Goal: Task Accomplishment & Management: Manage account settings

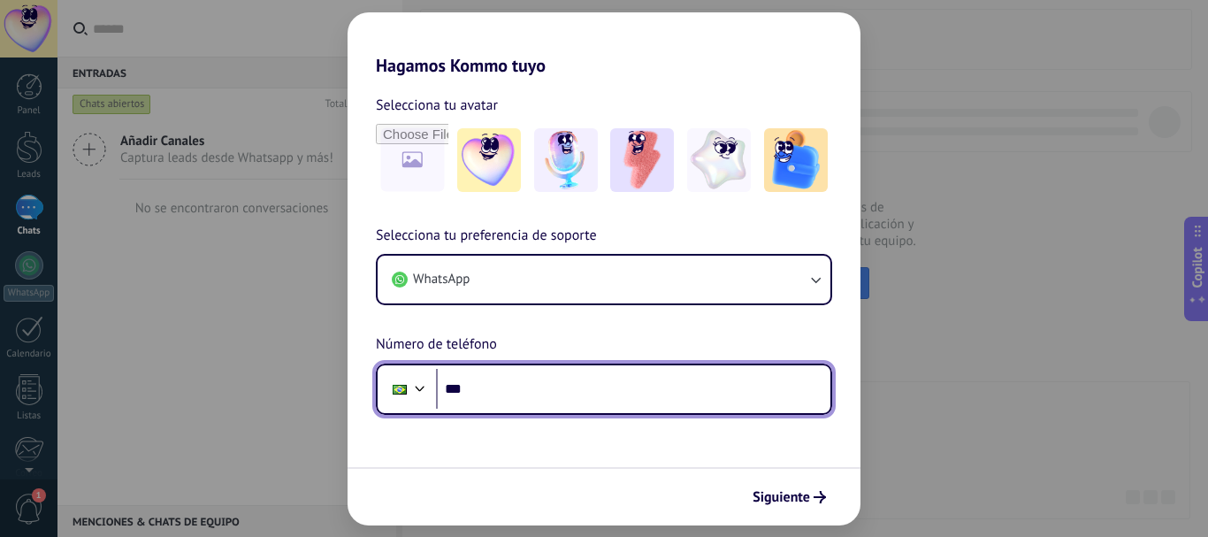
click at [420, 386] on div at bounding box center [419, 386] width 21 height 21
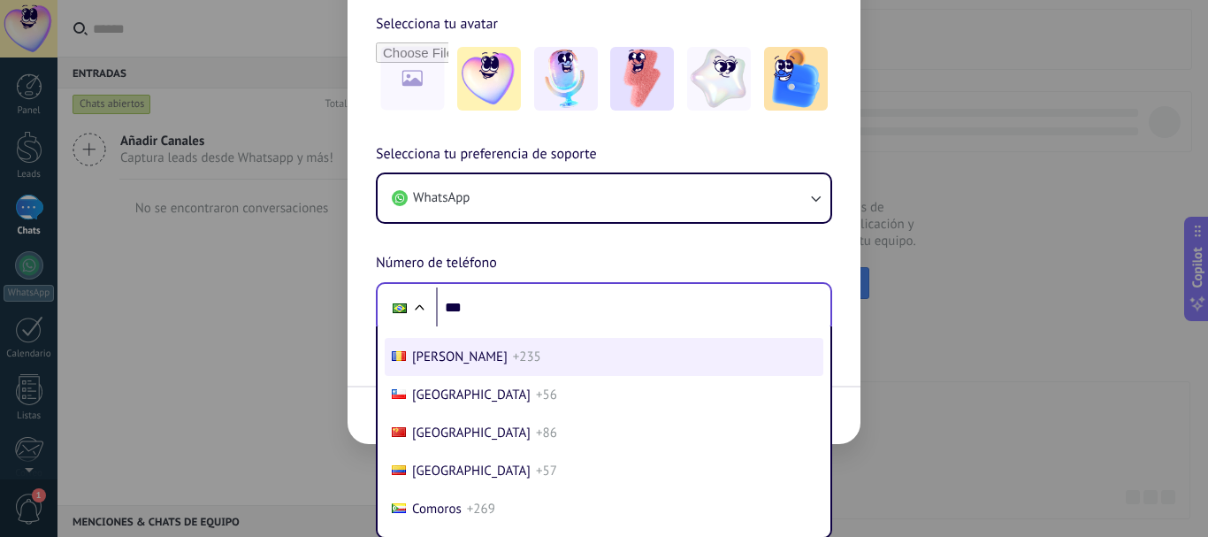
scroll to position [1446, 0]
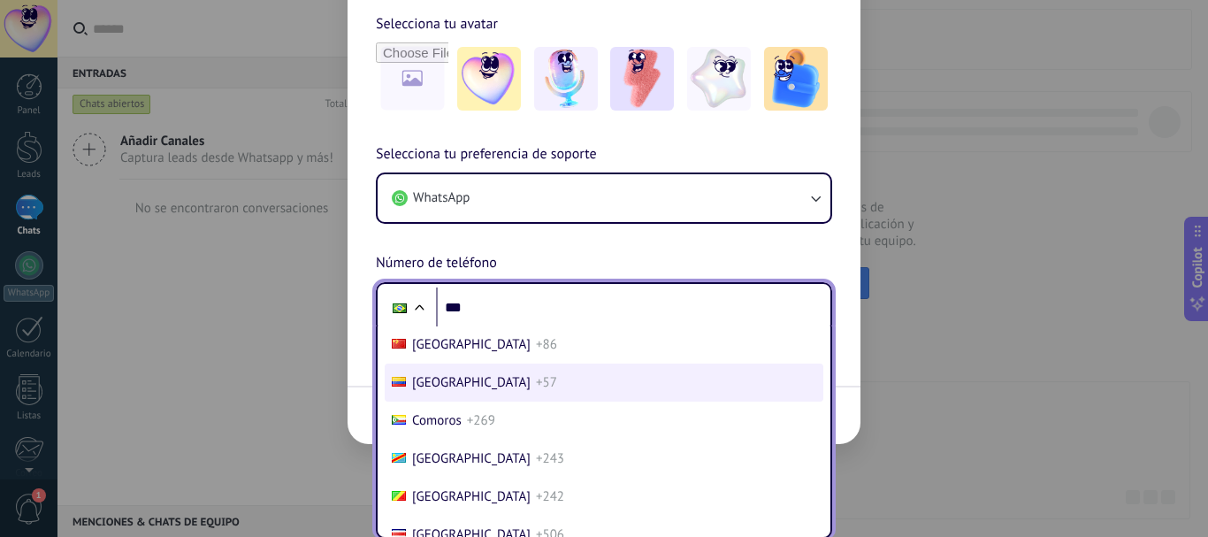
click at [431, 384] on span "[GEOGRAPHIC_DATA]" at bounding box center [471, 382] width 118 height 17
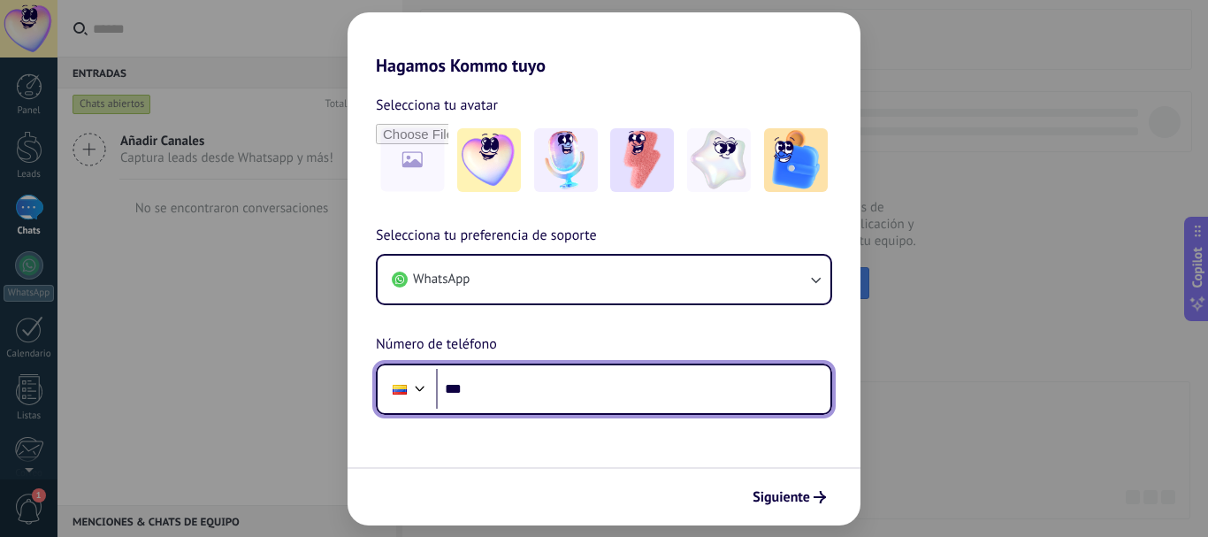
scroll to position [0, 0]
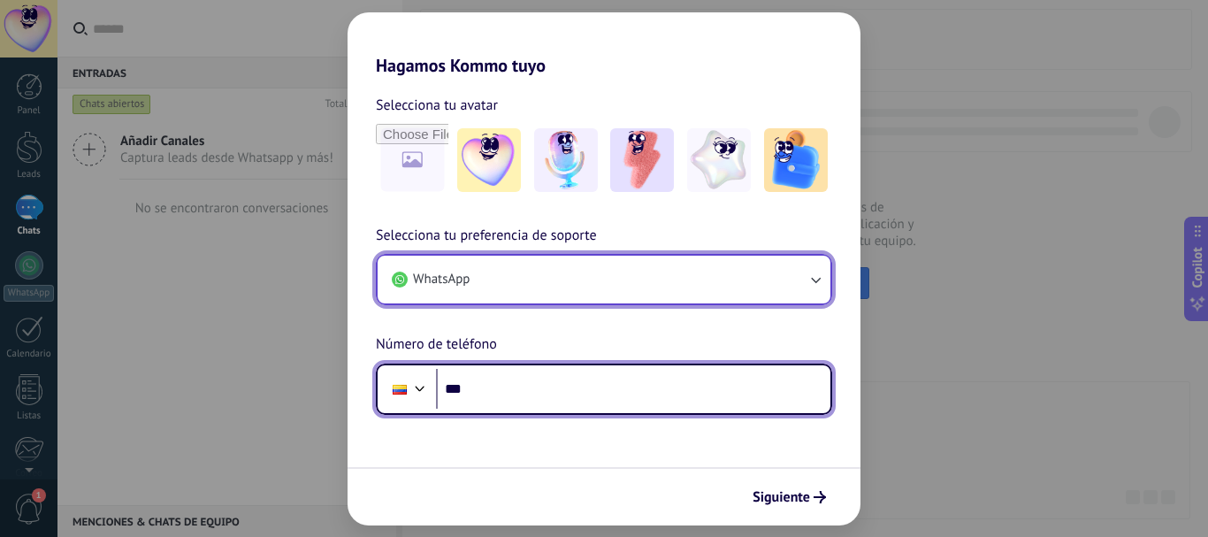
click at [486, 271] on button "WhatsApp" at bounding box center [604, 280] width 453 height 48
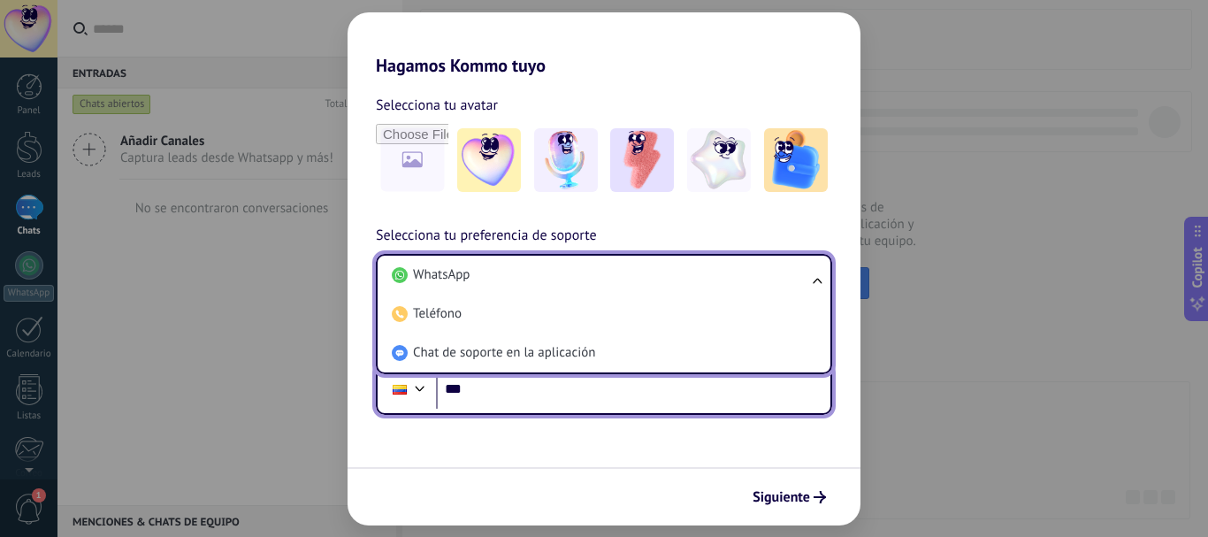
click at [486, 271] on li "WhatsApp" at bounding box center [600, 275] width 431 height 39
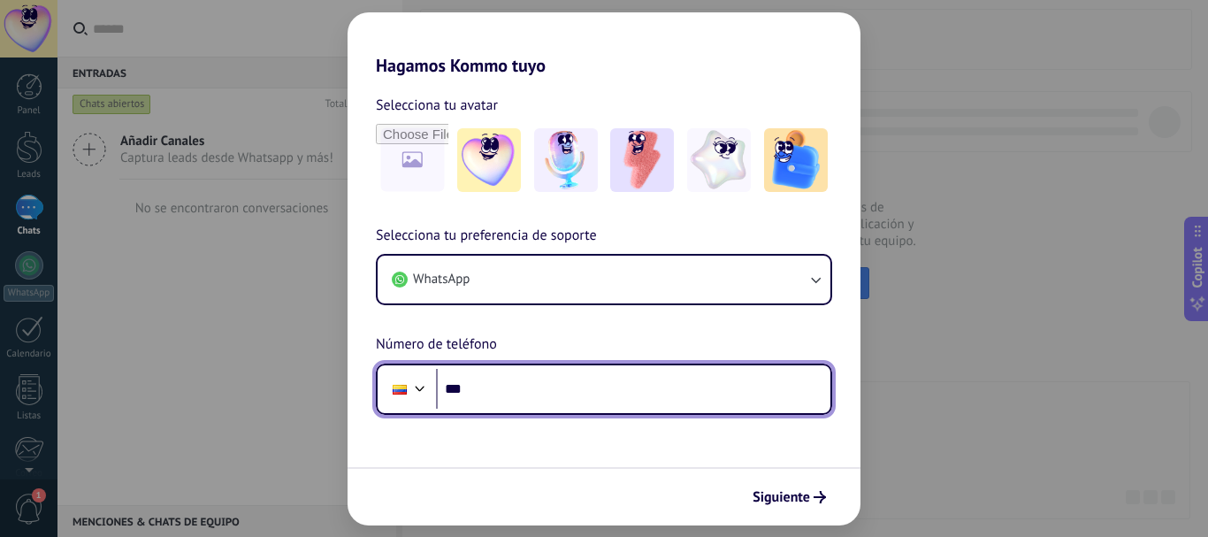
click at [529, 387] on input "***" at bounding box center [633, 389] width 394 height 41
type input "**********"
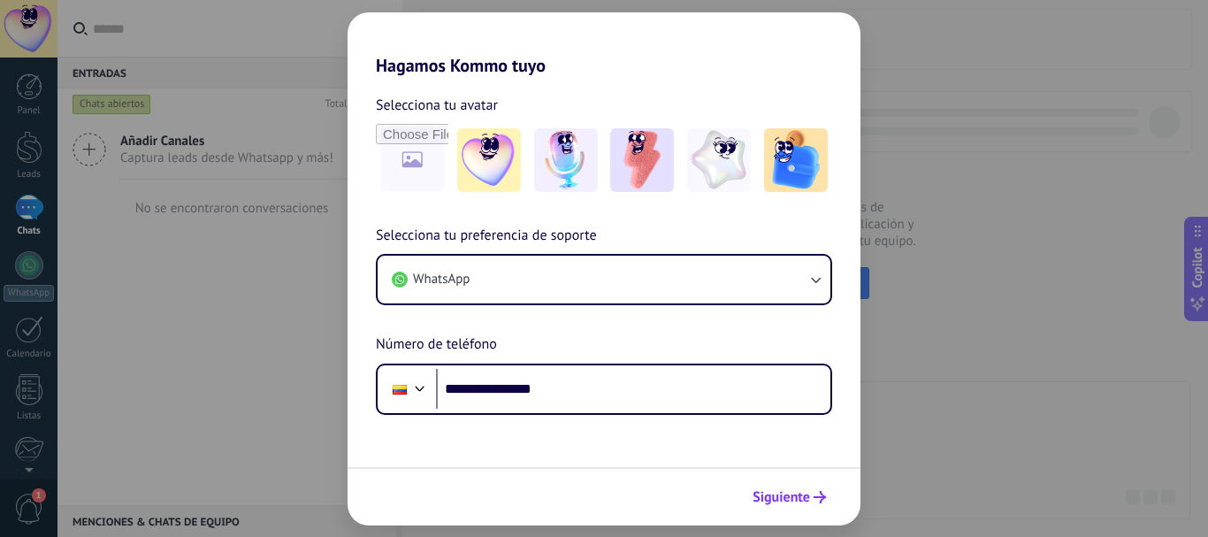
click at [797, 502] on span "Siguiente" at bounding box center [780, 497] width 57 height 12
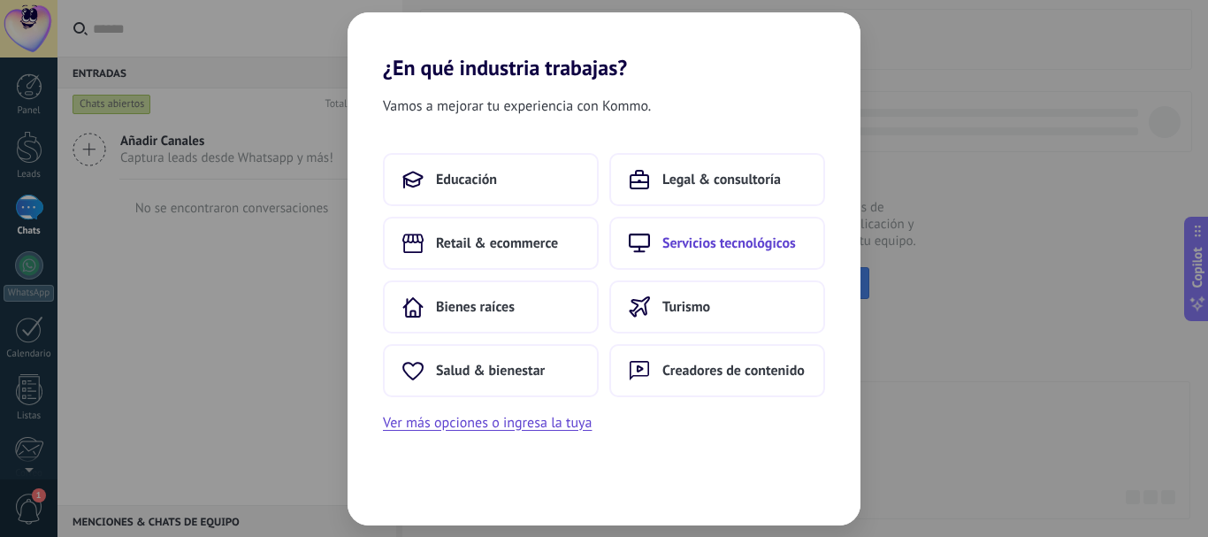
click at [720, 248] on span "Servicios tecnológicos" at bounding box center [729, 243] width 134 height 18
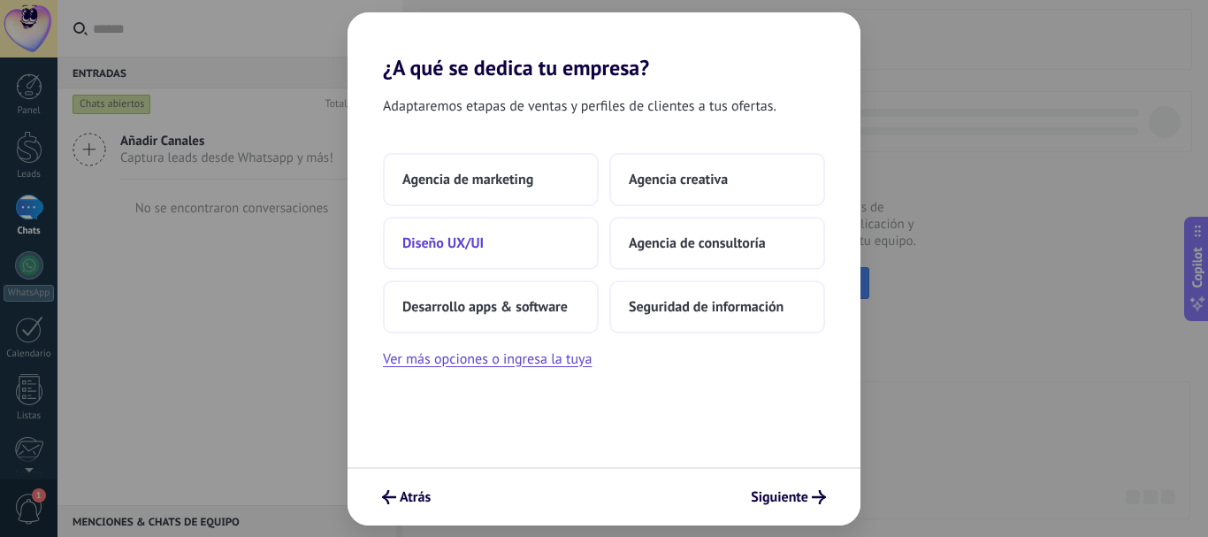
click at [445, 243] on span "Diseño UX/UI" at bounding box center [442, 243] width 81 height 18
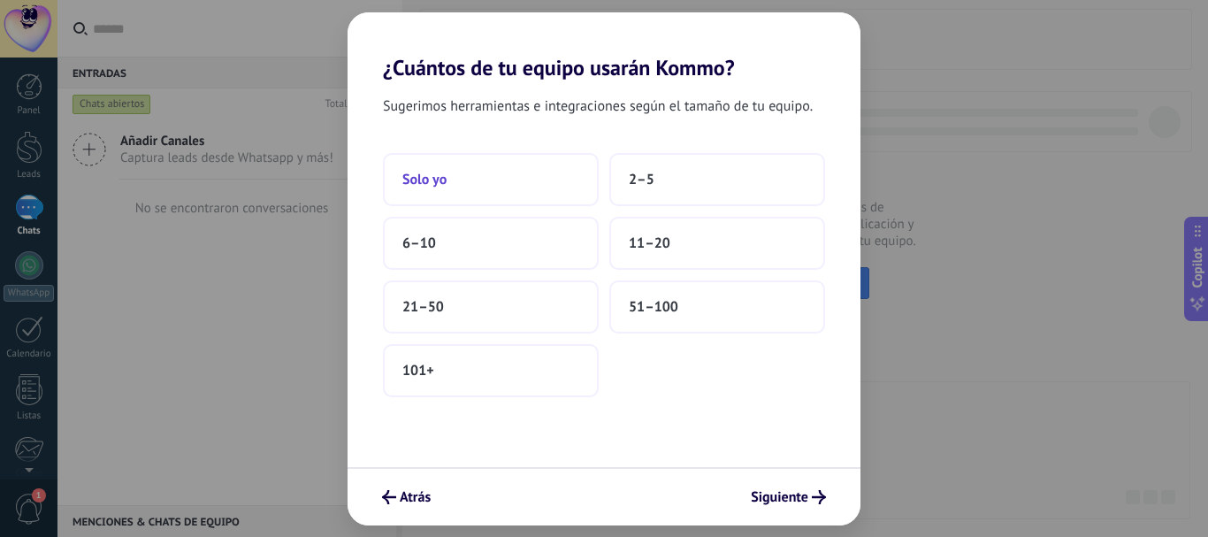
click at [486, 194] on button "Solo yo" at bounding box center [491, 179] width 216 height 53
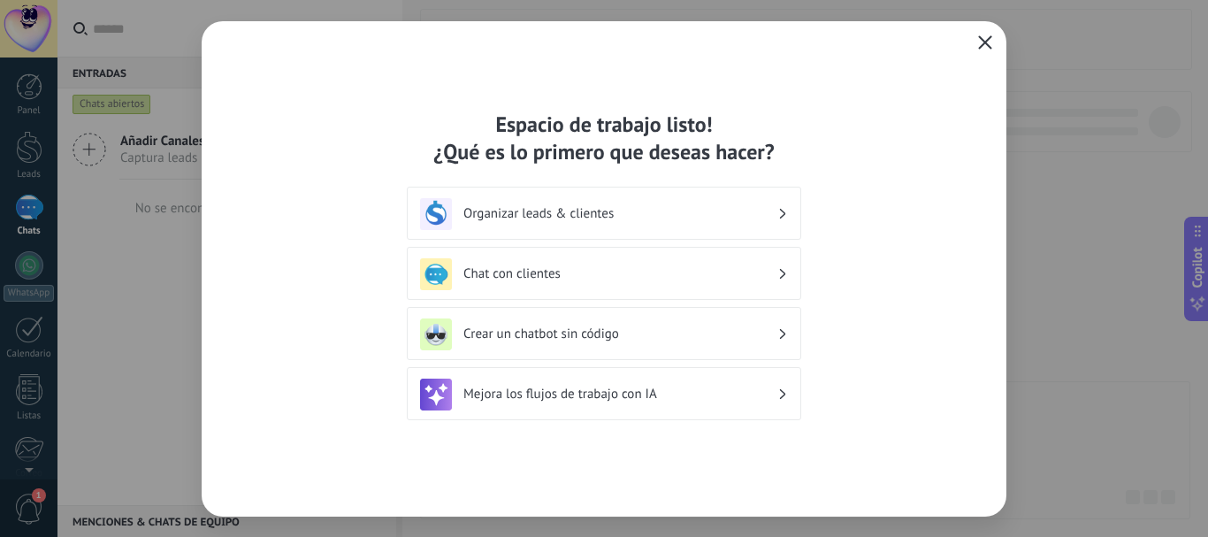
click at [987, 49] on icon "button" at bounding box center [985, 42] width 14 height 14
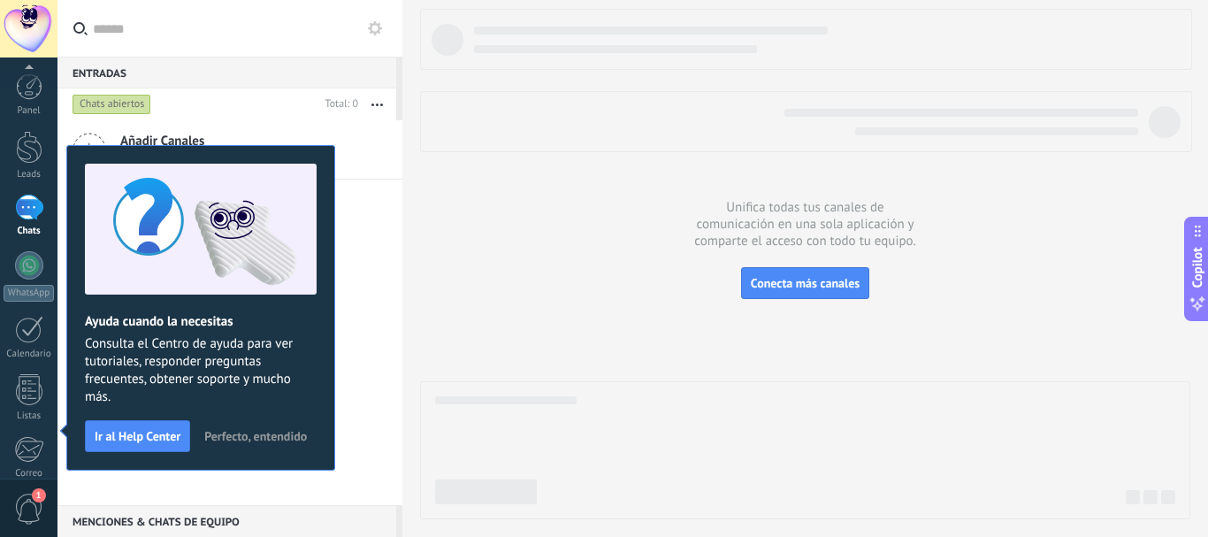
scroll to position [199, 0]
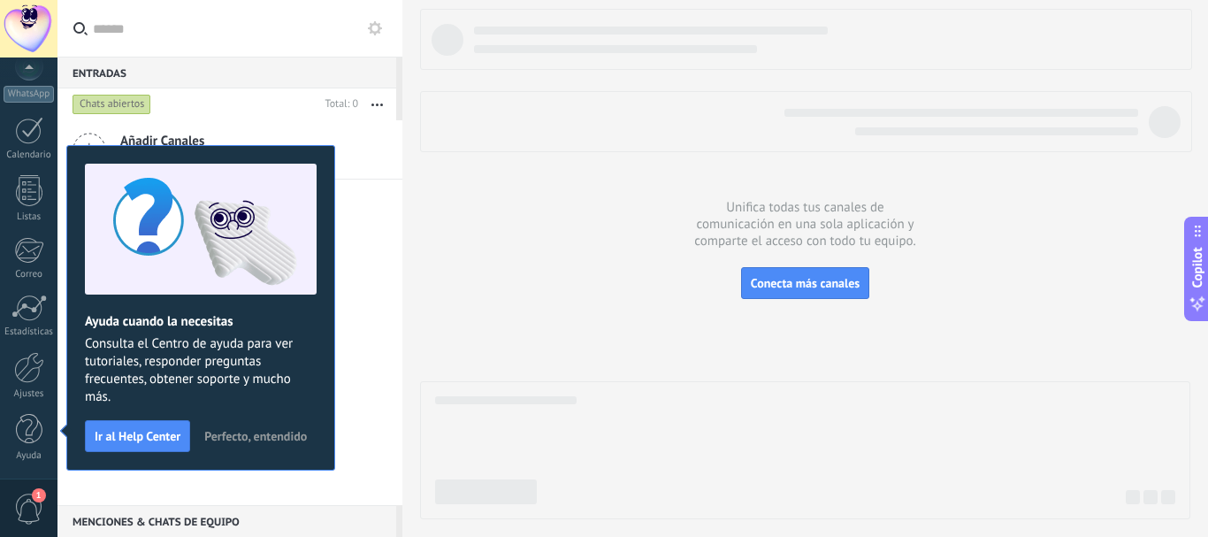
click at [271, 439] on span "Perfecto, entendido" at bounding box center [255, 436] width 103 height 12
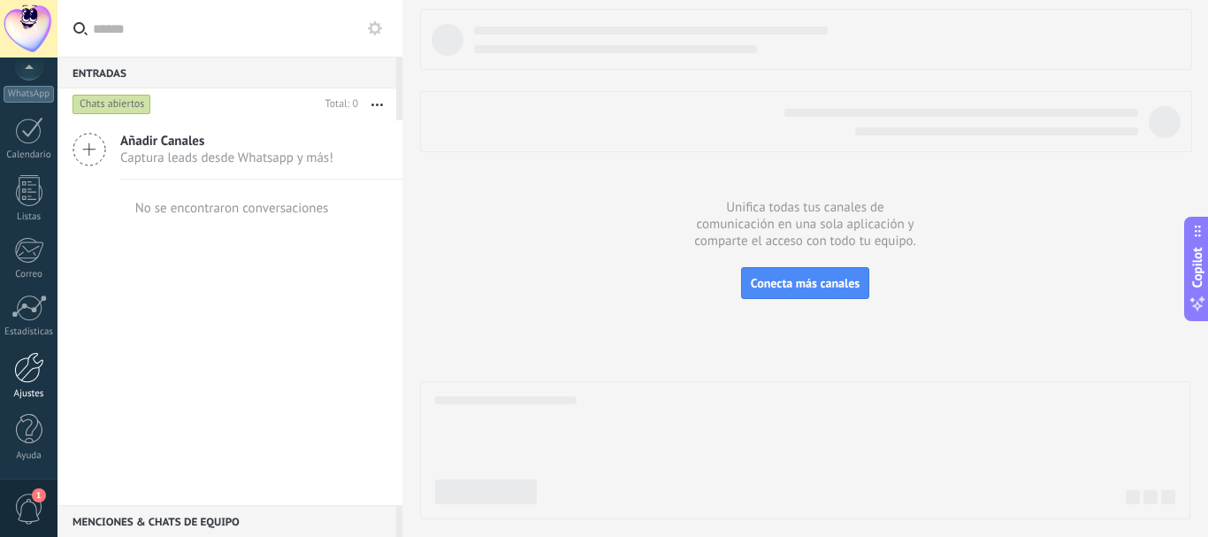
click at [27, 369] on div at bounding box center [29, 367] width 30 height 31
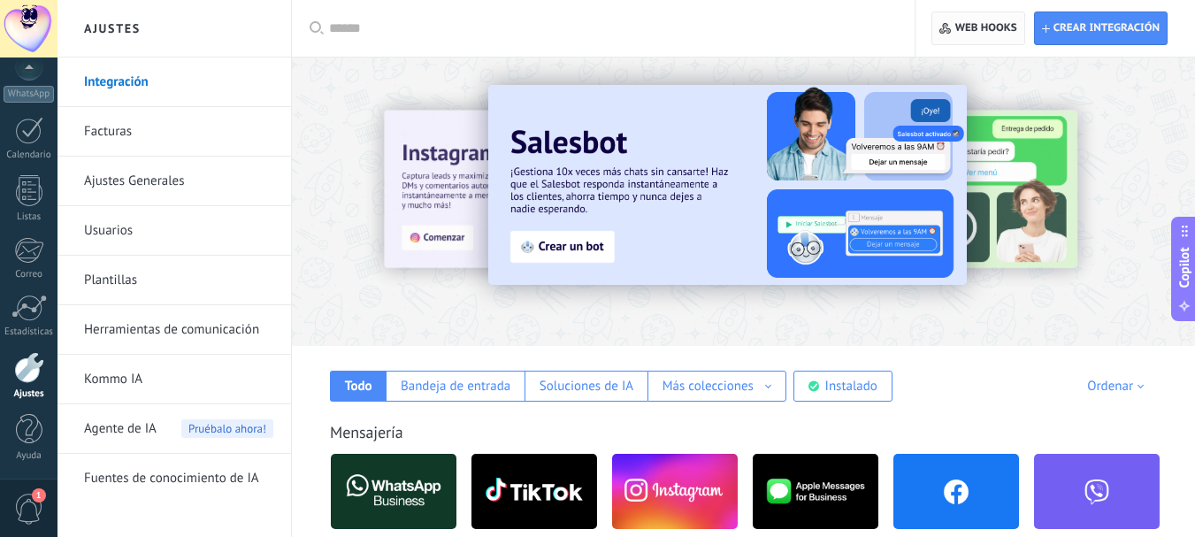
click at [979, 34] on span "Web hooks 0" at bounding box center [986, 28] width 62 height 14
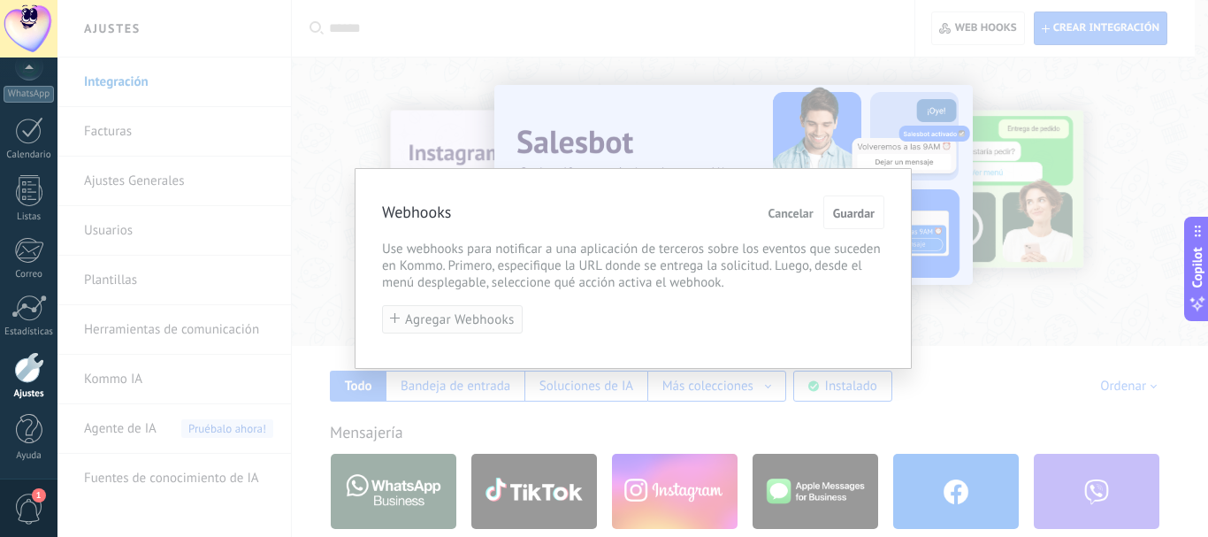
click at [481, 320] on span "Agregar Webhooks" at bounding box center [460, 319] width 110 height 13
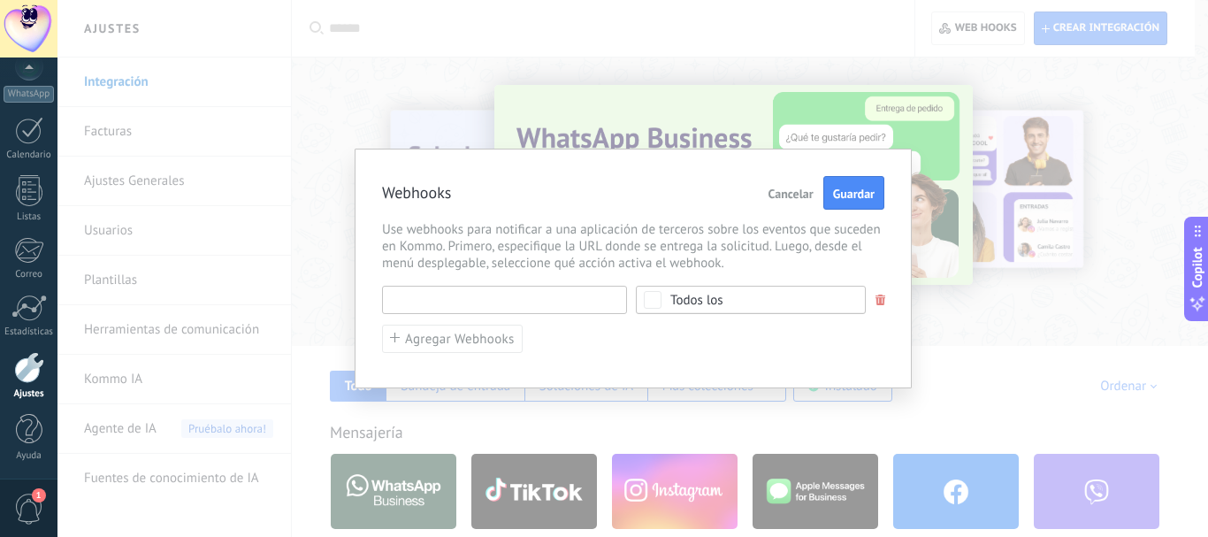
click at [553, 302] on input "text" at bounding box center [504, 300] width 245 height 28
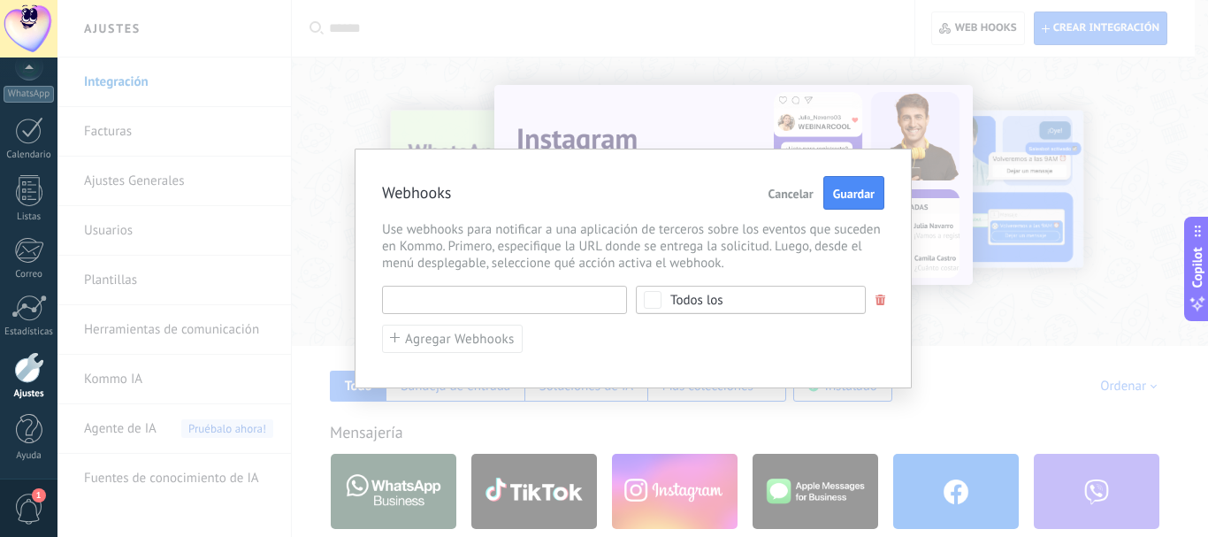
paste input "**********"
type input "**********"
click at [734, 302] on span "Todos los" at bounding box center [756, 300] width 172 height 13
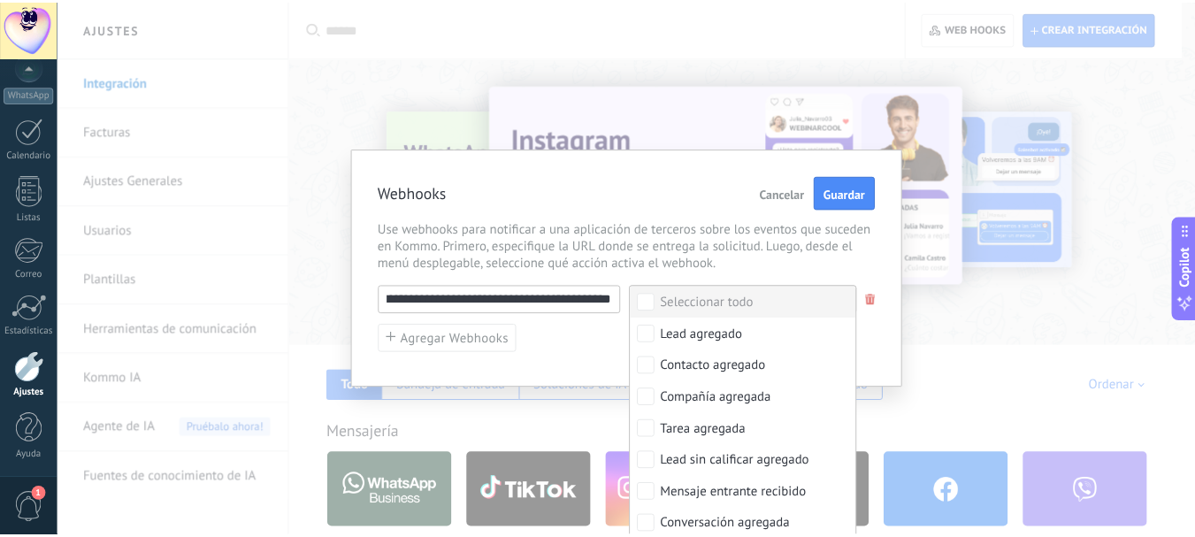
scroll to position [0, 0]
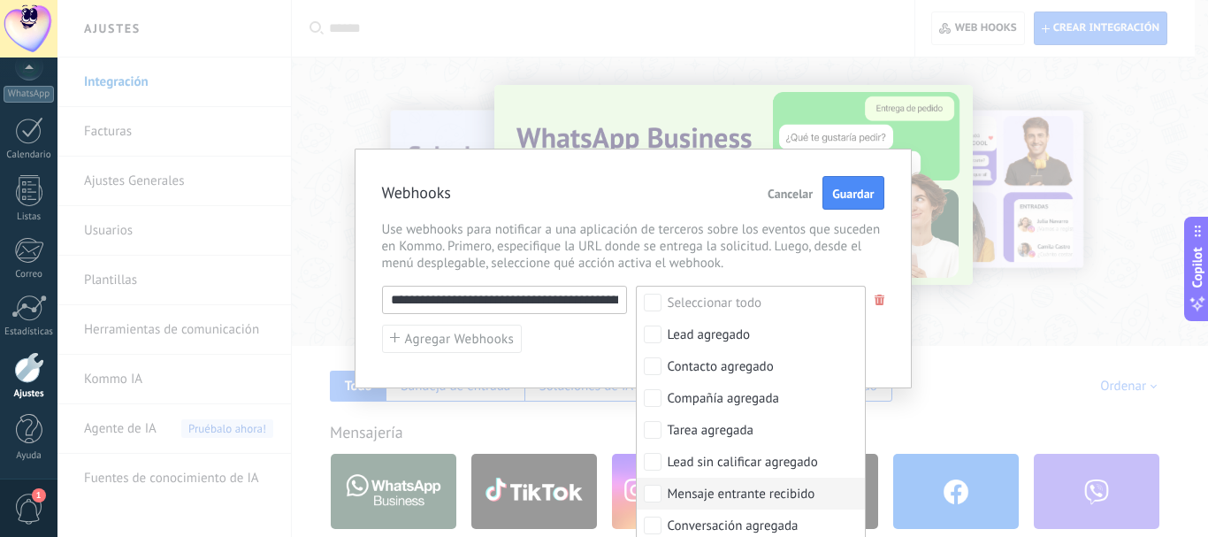
click at [743, 498] on div "Mensaje entrante recibido" at bounding box center [742, 494] width 148 height 18
click at [871, 349] on div "**********" at bounding box center [633, 320] width 502 height 68
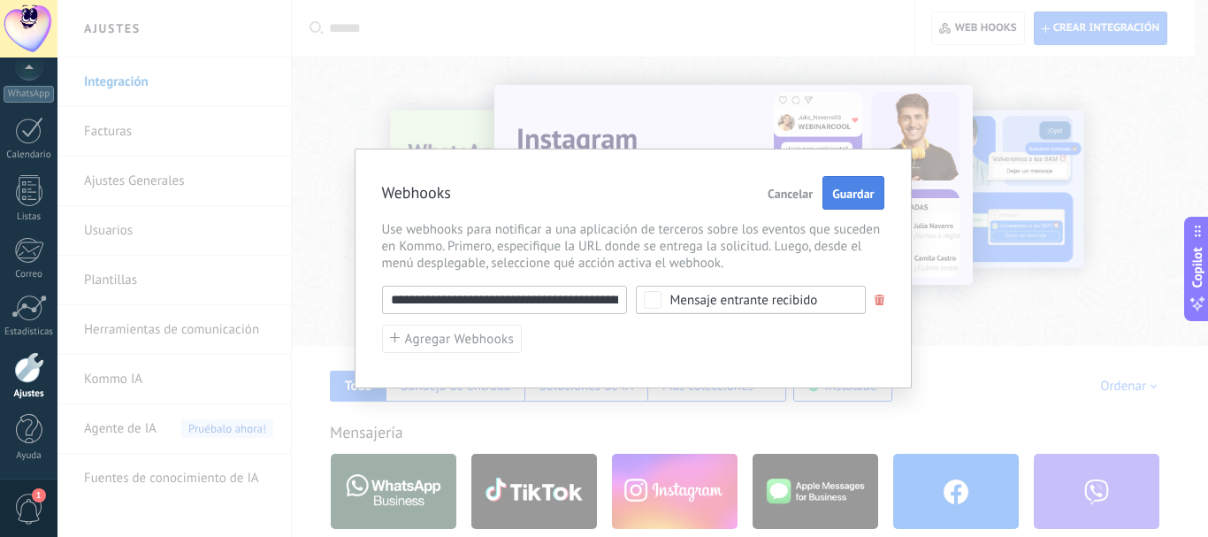
click at [847, 199] on span "Guardar" at bounding box center [853, 193] width 42 height 12
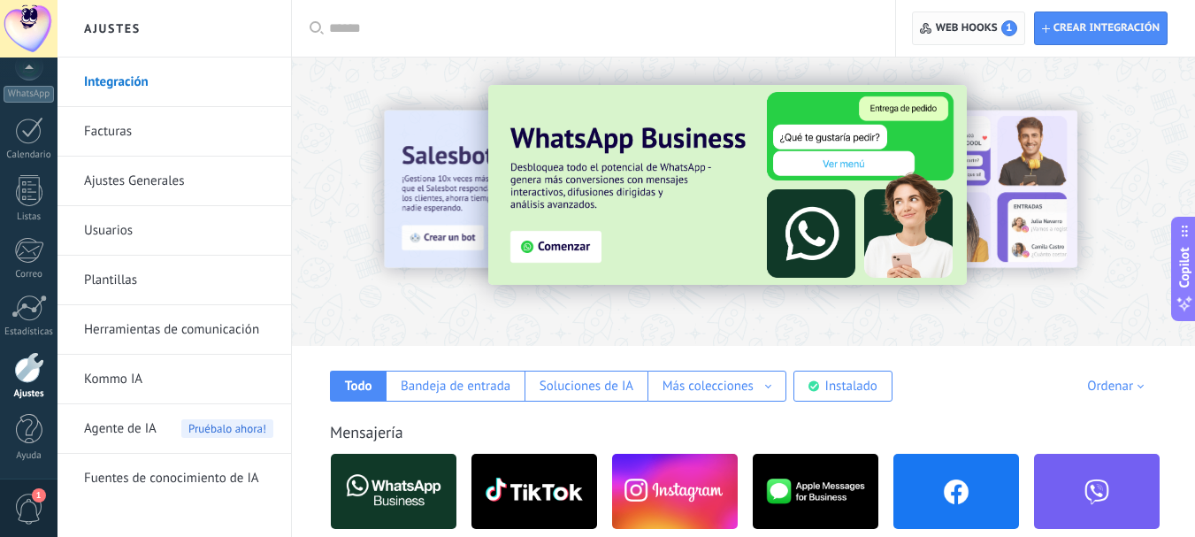
click at [969, 28] on span "Web hooks 1" at bounding box center [975, 28] width 81 height 16
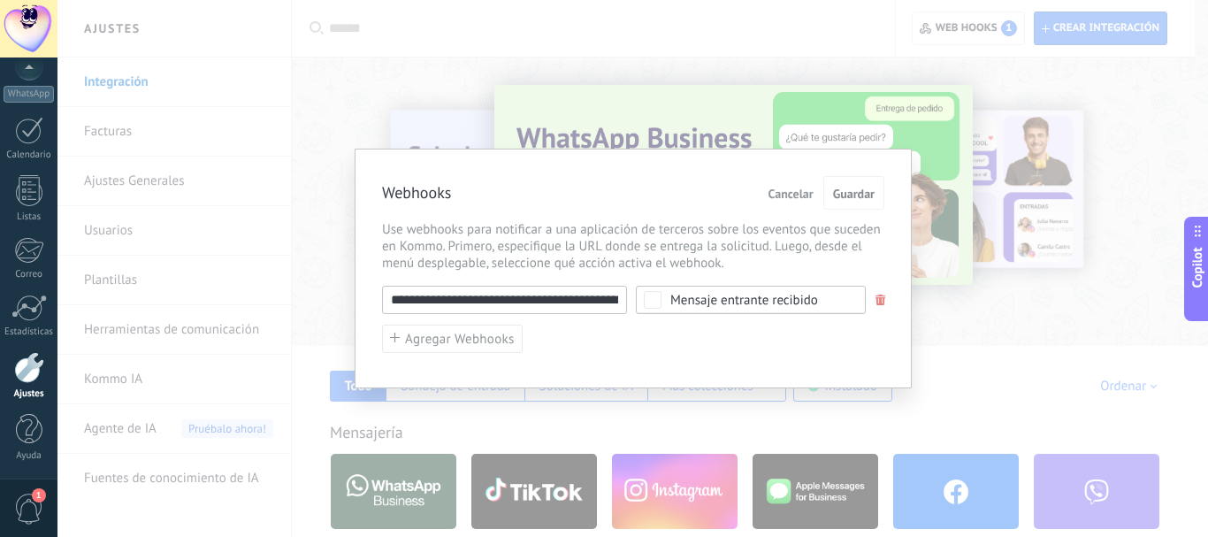
click at [1090, 146] on div "**********" at bounding box center [632, 268] width 1150 height 537
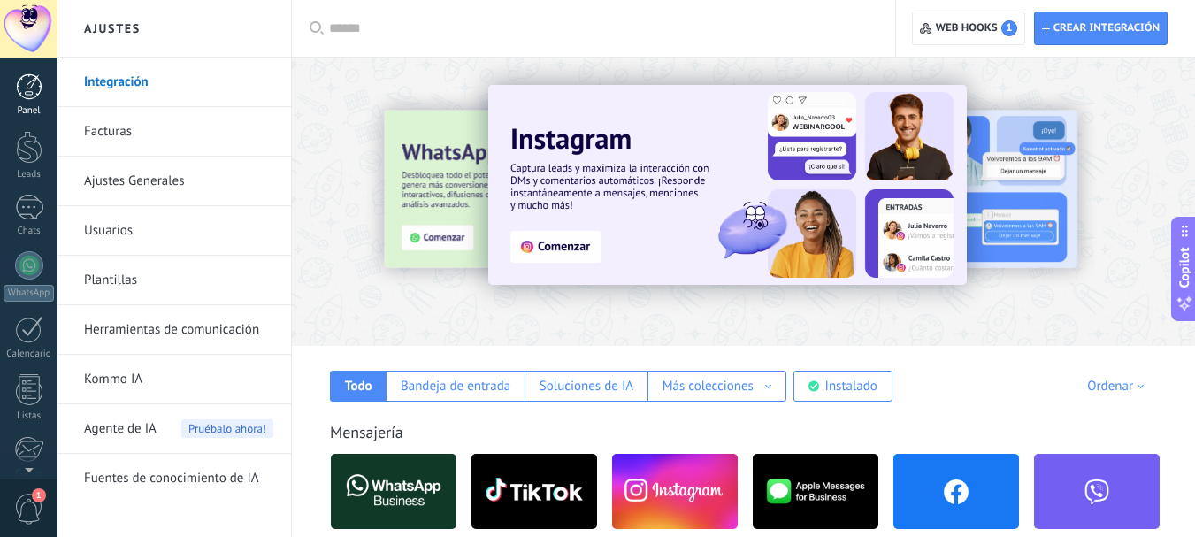
click at [30, 94] on div at bounding box center [29, 86] width 27 height 27
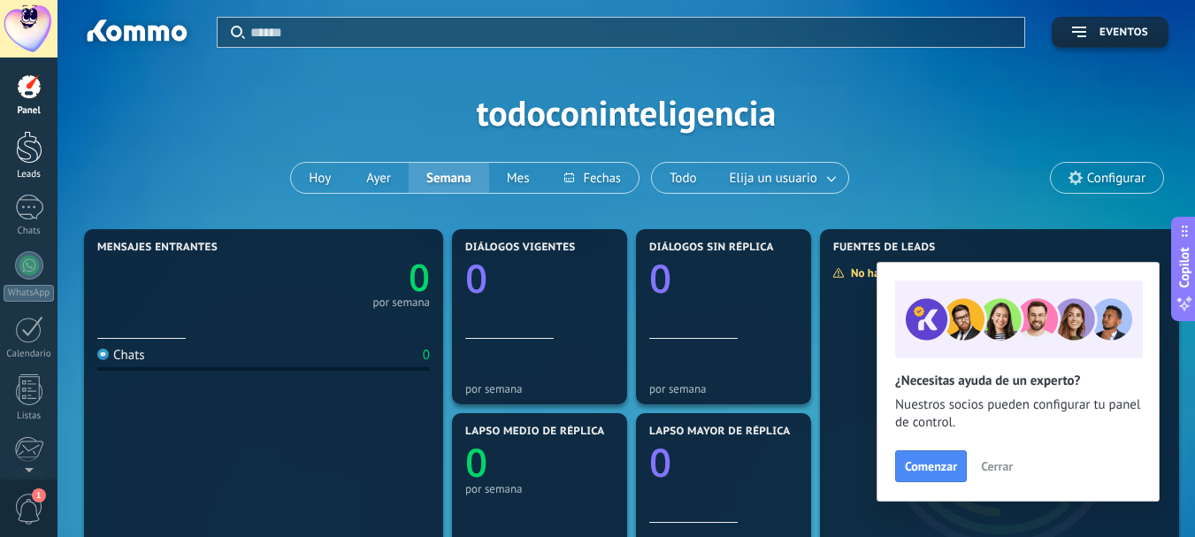
click at [34, 156] on div at bounding box center [29, 147] width 27 height 33
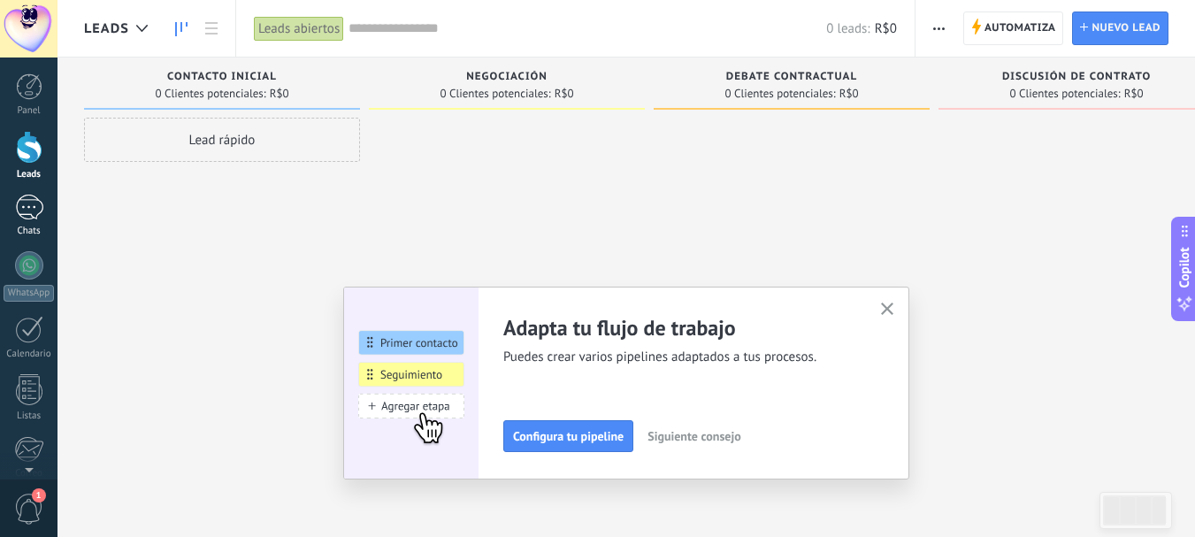
click at [29, 211] on div at bounding box center [29, 208] width 28 height 26
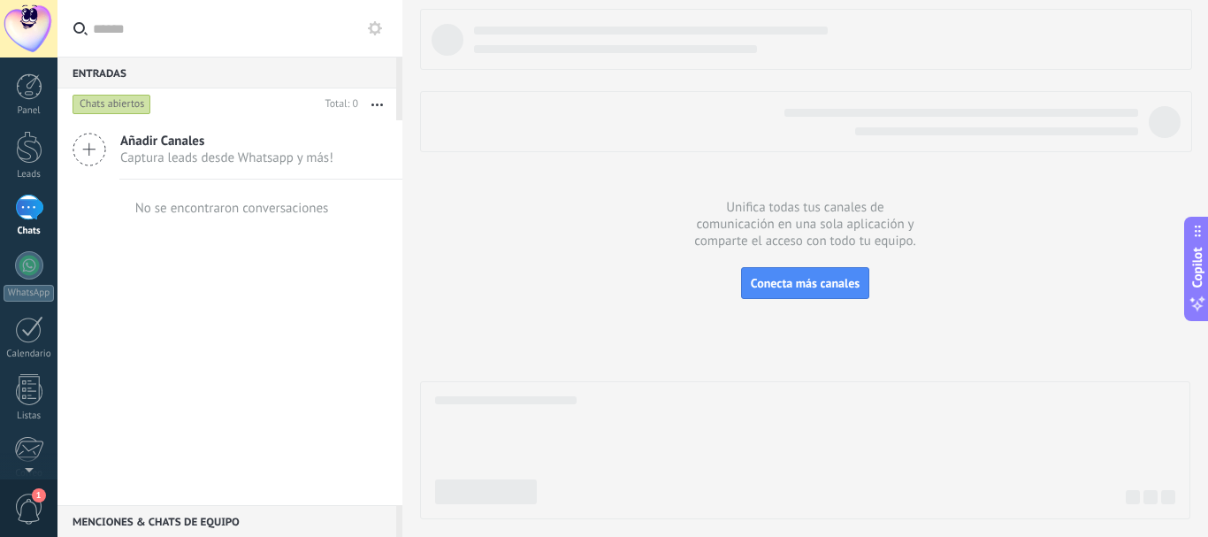
click at [217, 159] on span "Captura leads desde Whatsapp y más!" at bounding box center [226, 157] width 213 height 17
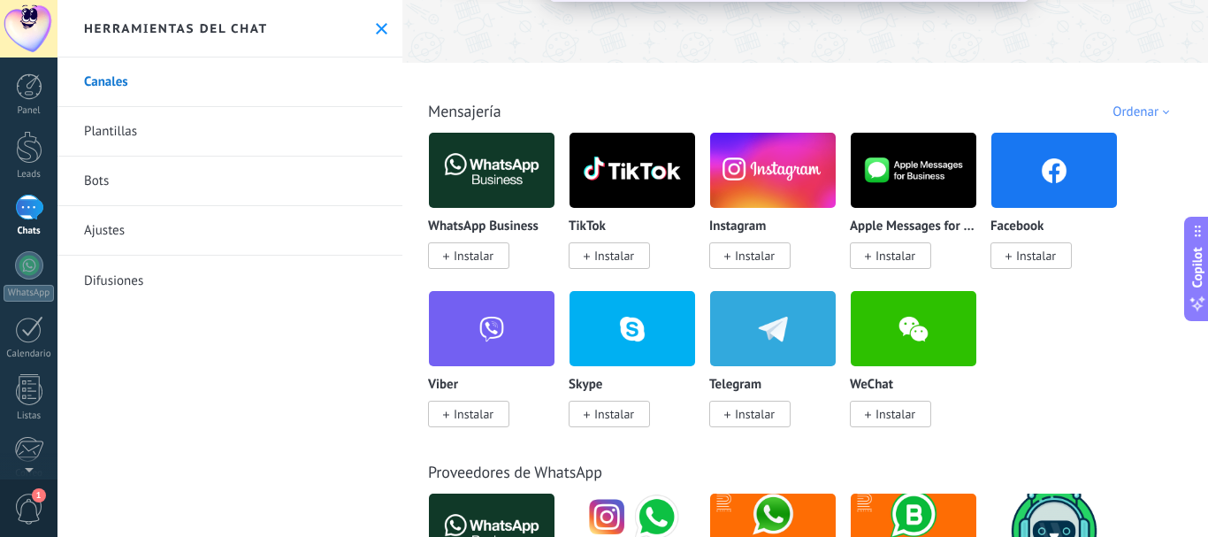
scroll to position [265, 0]
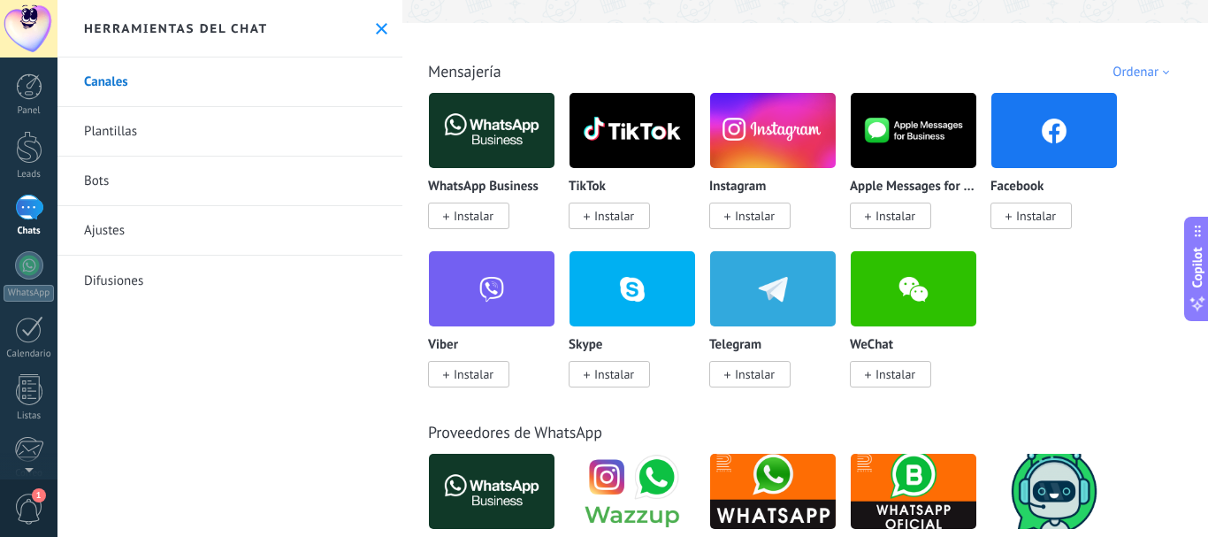
click at [753, 306] on img at bounding box center [773, 289] width 126 height 86
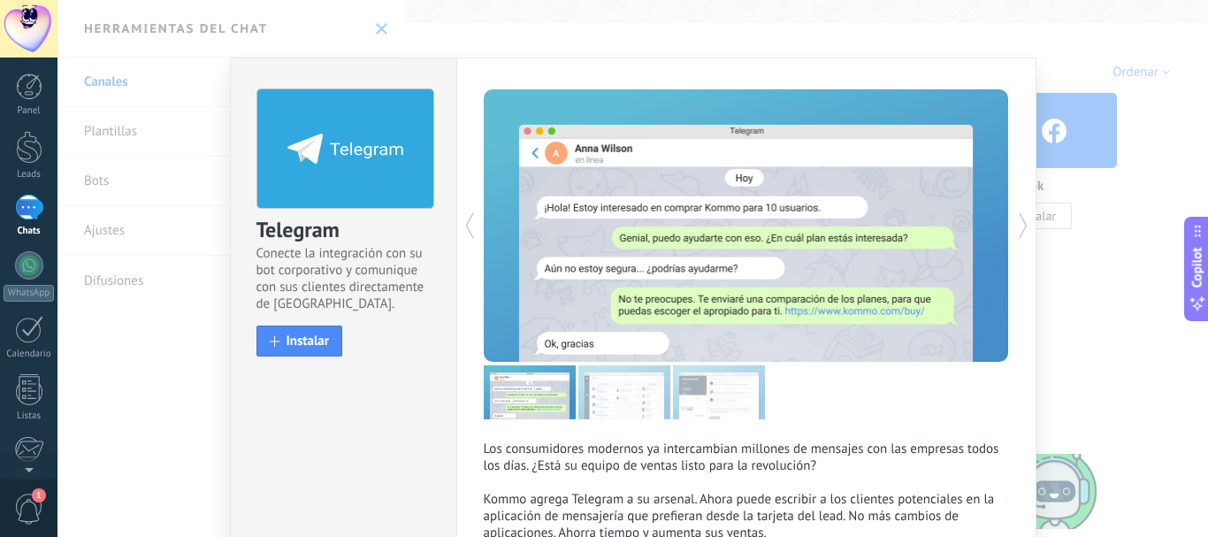
scroll to position [122, 0]
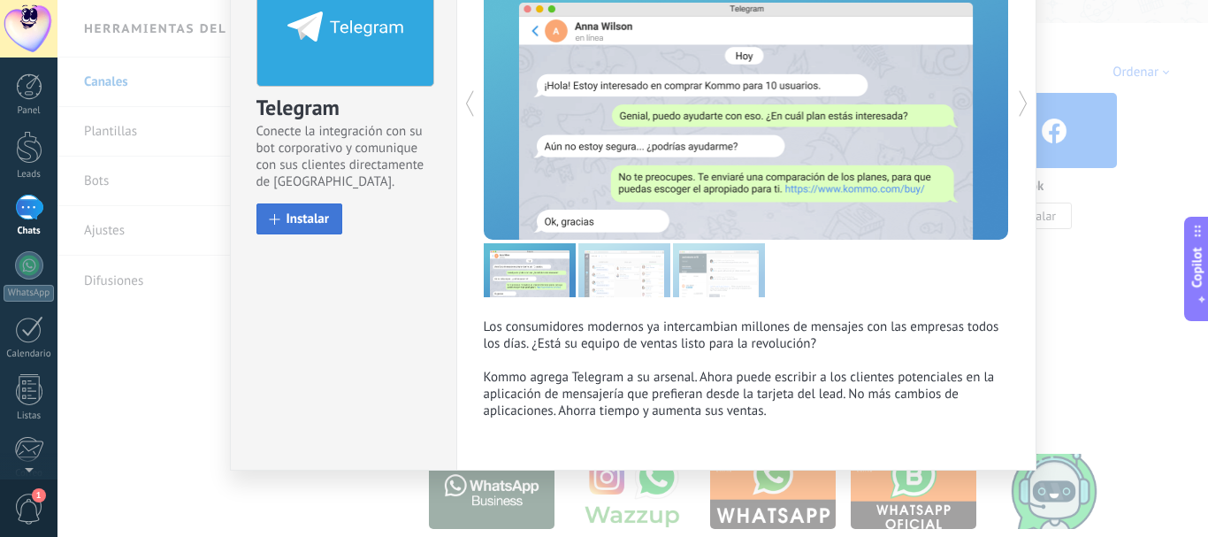
click at [305, 220] on span "Instalar" at bounding box center [307, 218] width 43 height 13
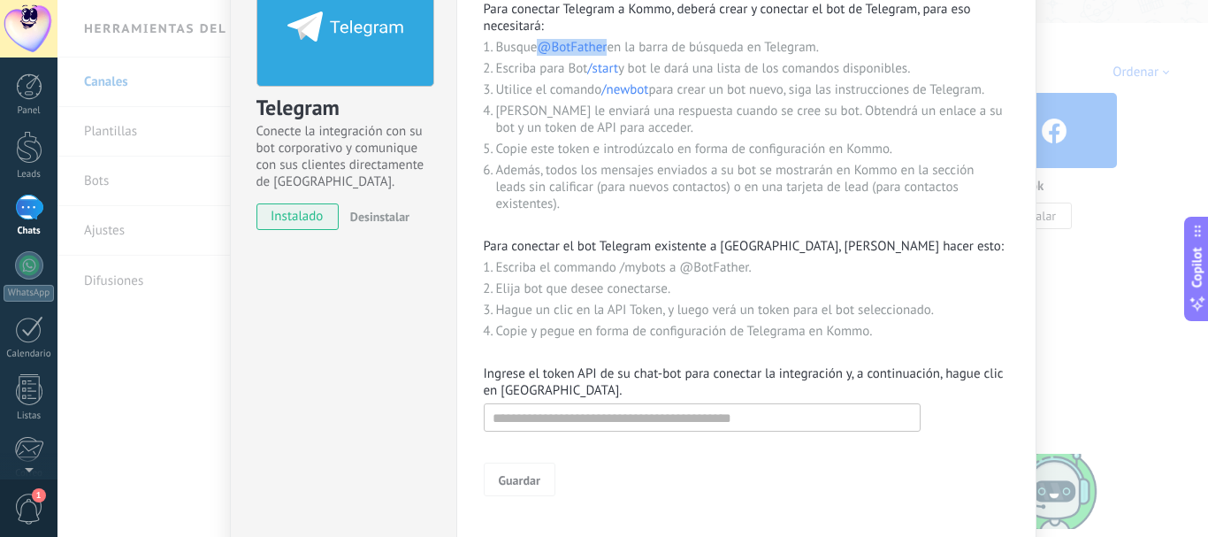
drag, startPoint x: 540, startPoint y: 48, endPoint x: 606, endPoint y: 48, distance: 65.4
click at [606, 48] on span "@BotFather" at bounding box center [572, 47] width 70 height 17
copy span "@BotFather"
drag, startPoint x: 585, startPoint y: 69, endPoint x: 626, endPoint y: 71, distance: 40.7
click at [626, 71] on li "Escriba para Bot /start y bot le dará una lista de los comandos disponibles." at bounding box center [752, 68] width 513 height 17
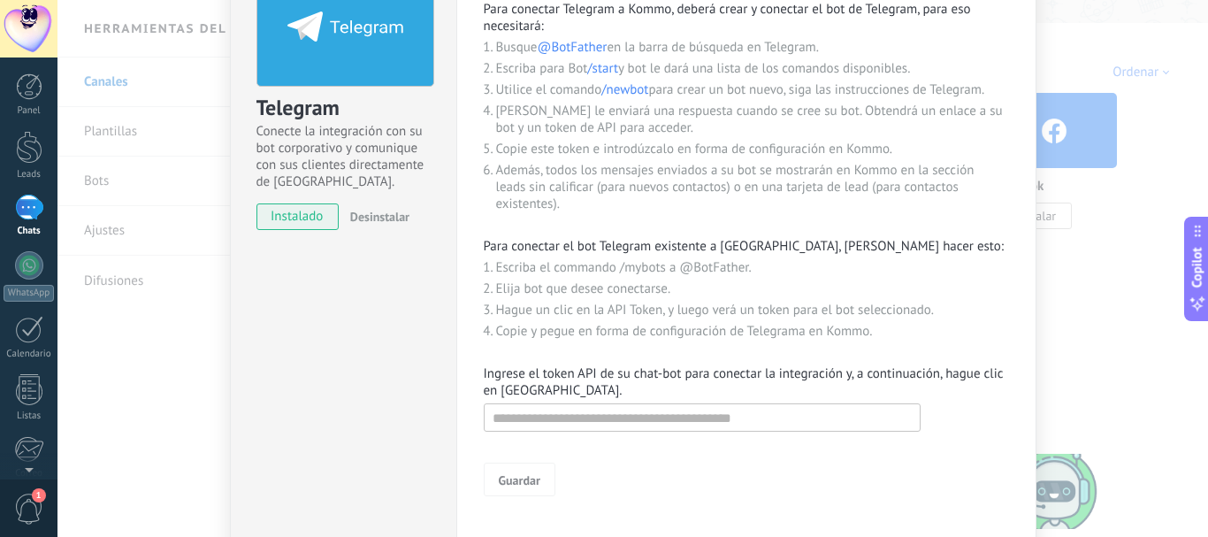
click at [611, 84] on span "/newbot" at bounding box center [624, 89] width 47 height 17
drag, startPoint x: 588, startPoint y: 69, endPoint x: 622, endPoint y: 72, distance: 33.7
click at [622, 72] on li "Escriba para Bot /start y bot le dará una lista de los comandos disponibles." at bounding box center [752, 68] width 513 height 17
copy li "/start"
drag, startPoint x: 600, startPoint y: 93, endPoint x: 649, endPoint y: 95, distance: 48.7
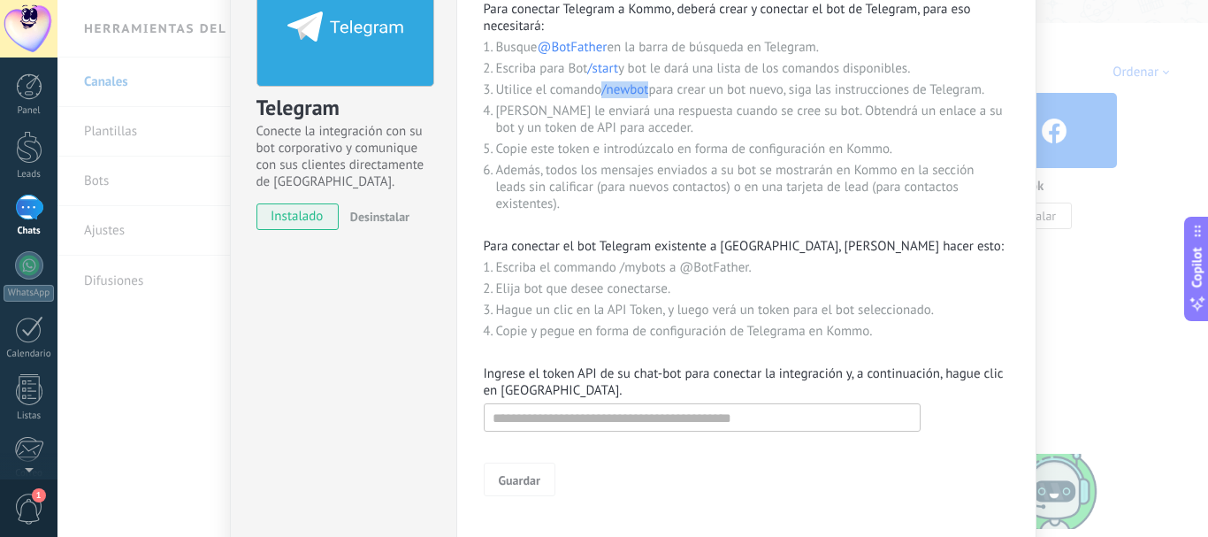
click at [649, 95] on li "Utilice el comando /newbot para crear un bot nuevo, siga las instrucciones de T…" at bounding box center [752, 89] width 513 height 17
copy span "/newbot"
click at [579, 419] on input "text" at bounding box center [702, 417] width 437 height 28
paste input "**********"
type input "**********"
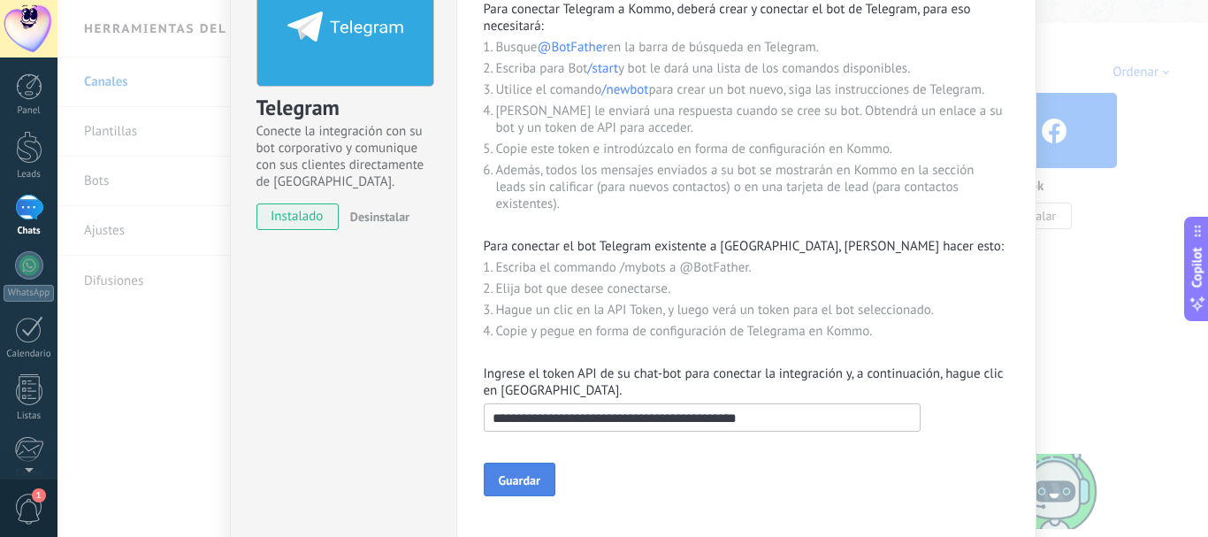
click at [527, 477] on span "Guardar" at bounding box center [520, 480] width 42 height 12
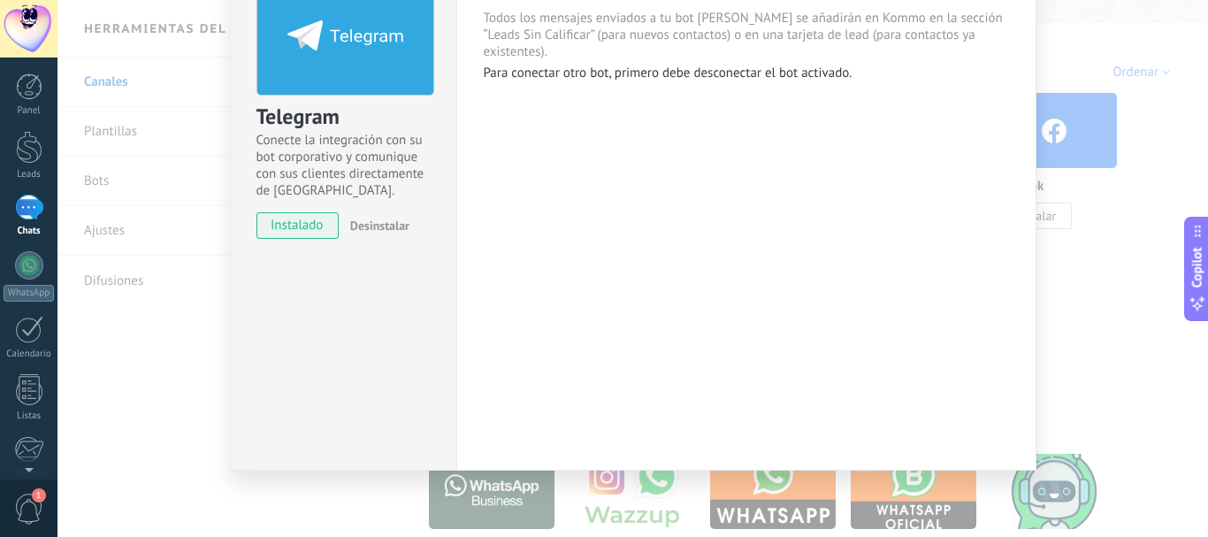
scroll to position [113, 0]
click at [1133, 271] on div "Telegram Conecte la integración con su bot corporativo y comunique con sus clie…" at bounding box center [632, 268] width 1150 height 537
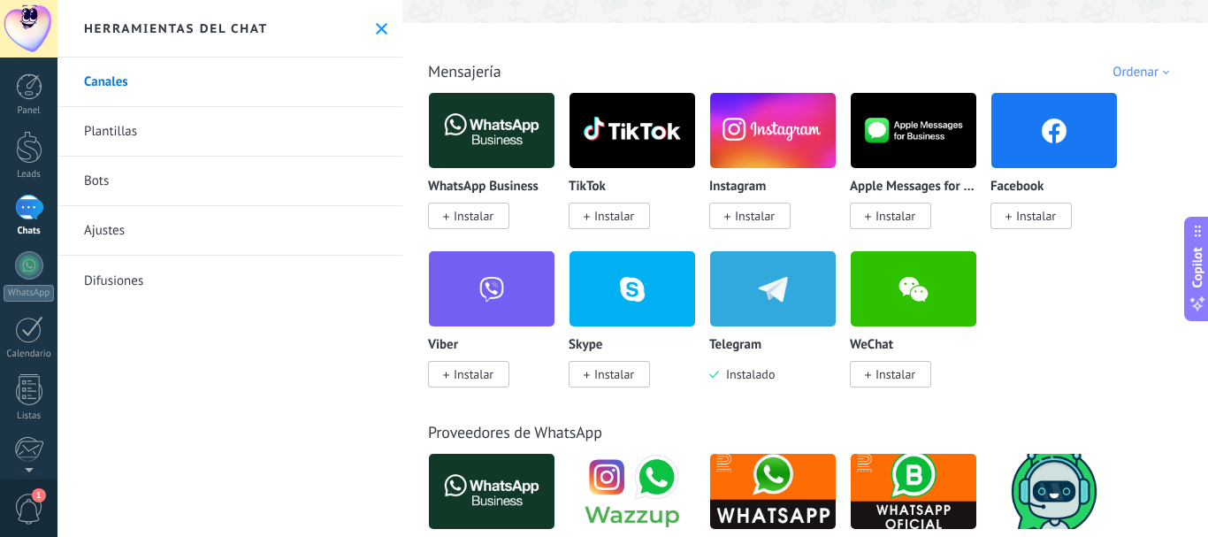
scroll to position [0, 0]
click at [25, 213] on div at bounding box center [29, 208] width 28 height 26
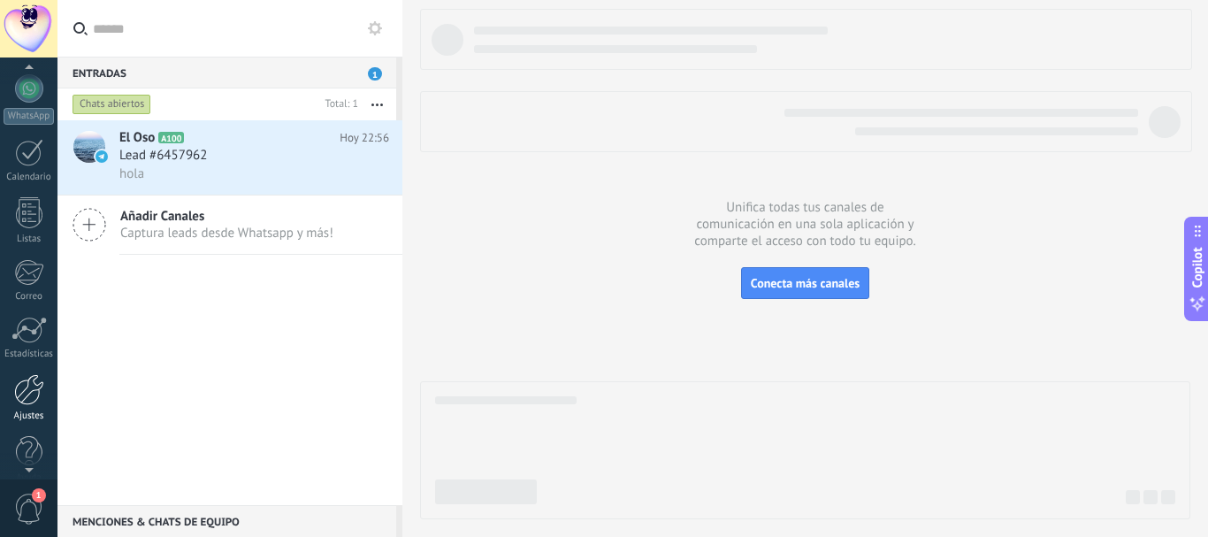
scroll to position [199, 0]
click at [32, 367] on div at bounding box center [29, 367] width 30 height 31
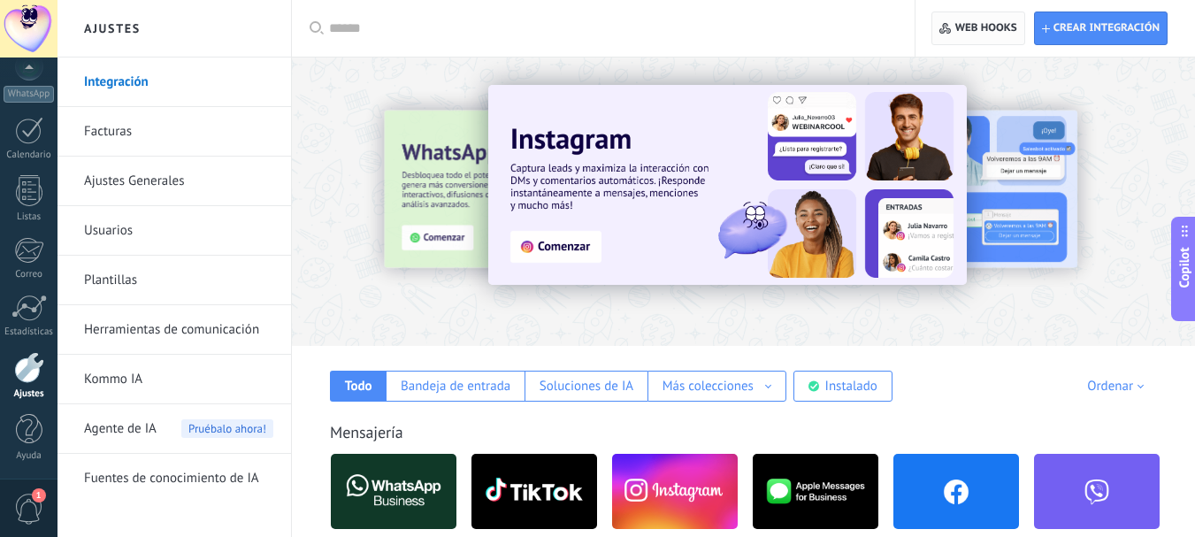
click at [981, 30] on span "Web hooks 0" at bounding box center [986, 28] width 62 height 14
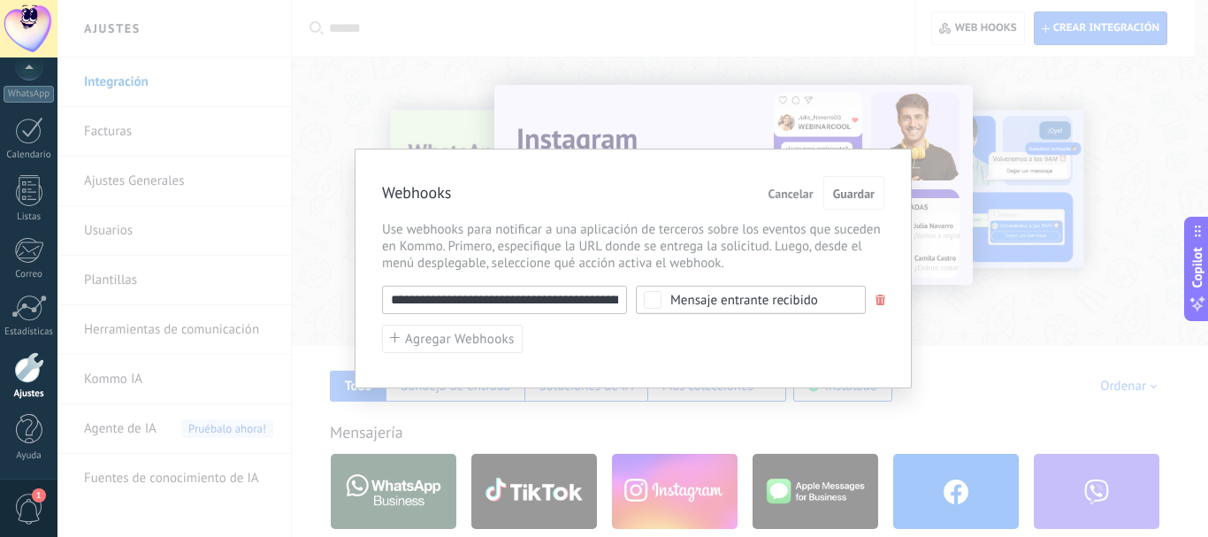
click at [880, 297] on span at bounding box center [880, 299] width 11 height 11
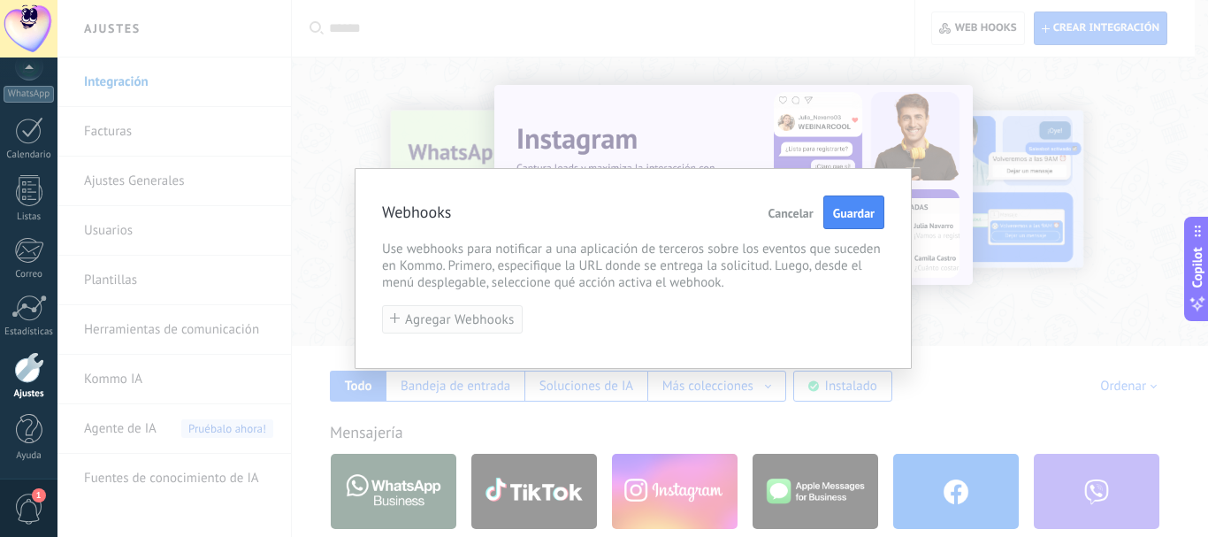
click at [474, 324] on span "Agregar Webhooks" at bounding box center [460, 319] width 110 height 13
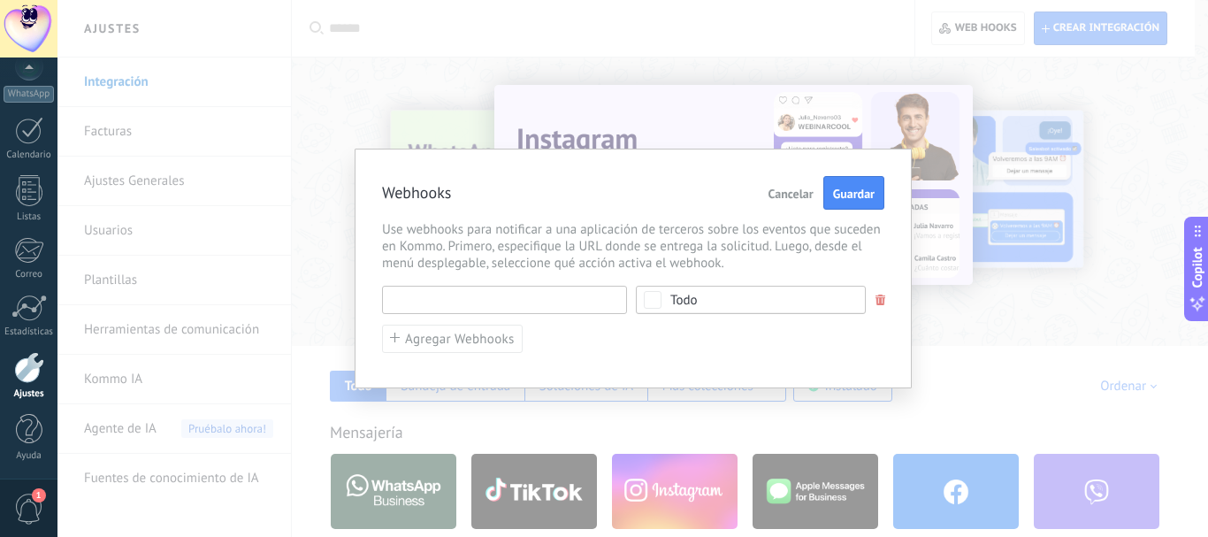
click at [431, 302] on input "text" at bounding box center [504, 300] width 245 height 28
paste input "**********"
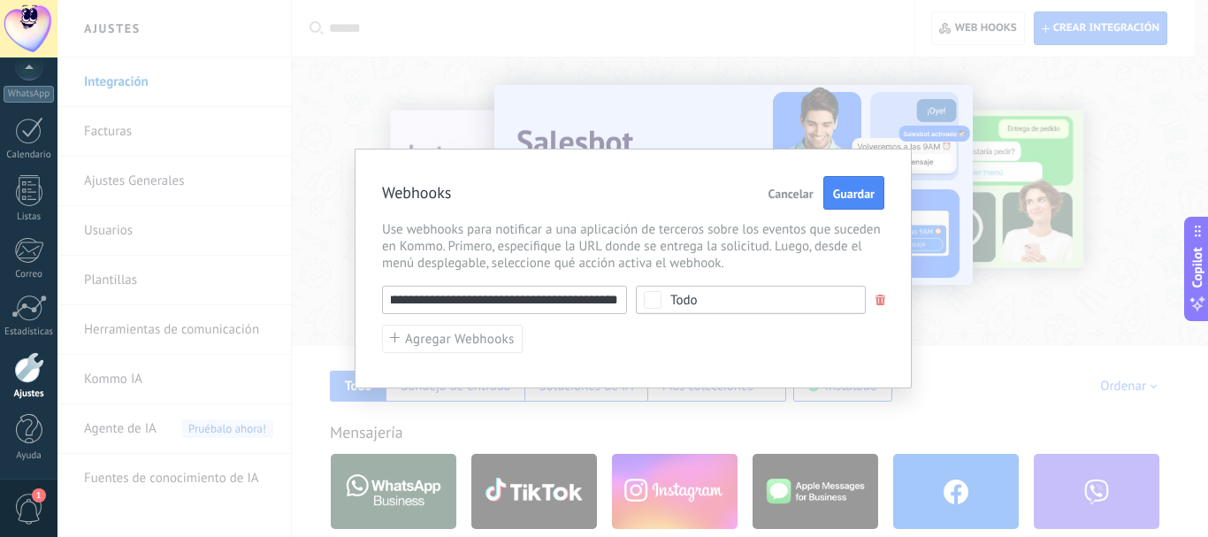
type input "**********"
click at [780, 303] on span "Todo" at bounding box center [756, 300] width 172 height 13
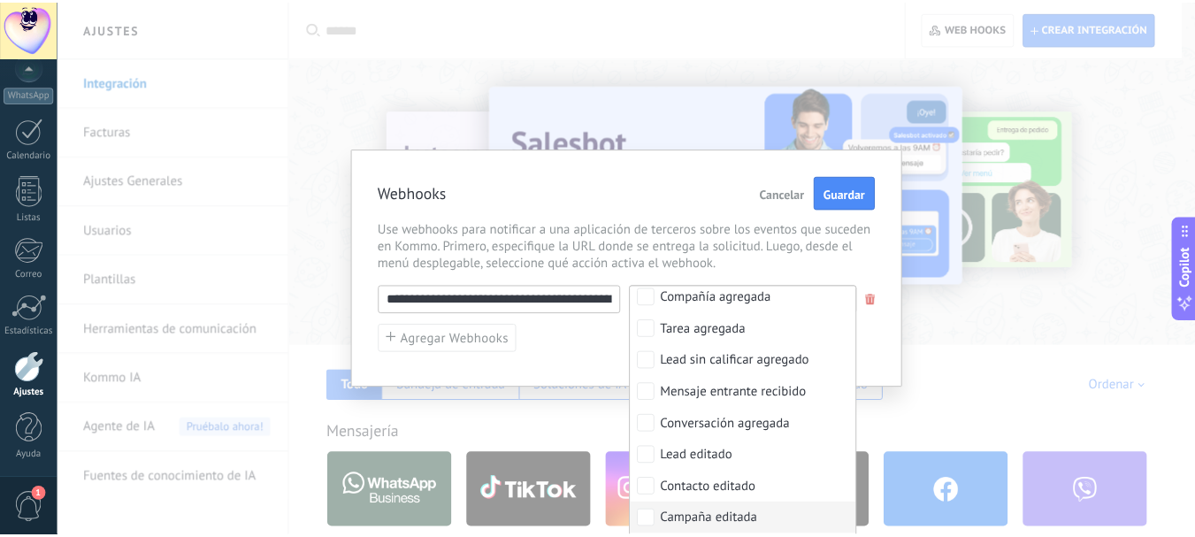
scroll to position [88, 0]
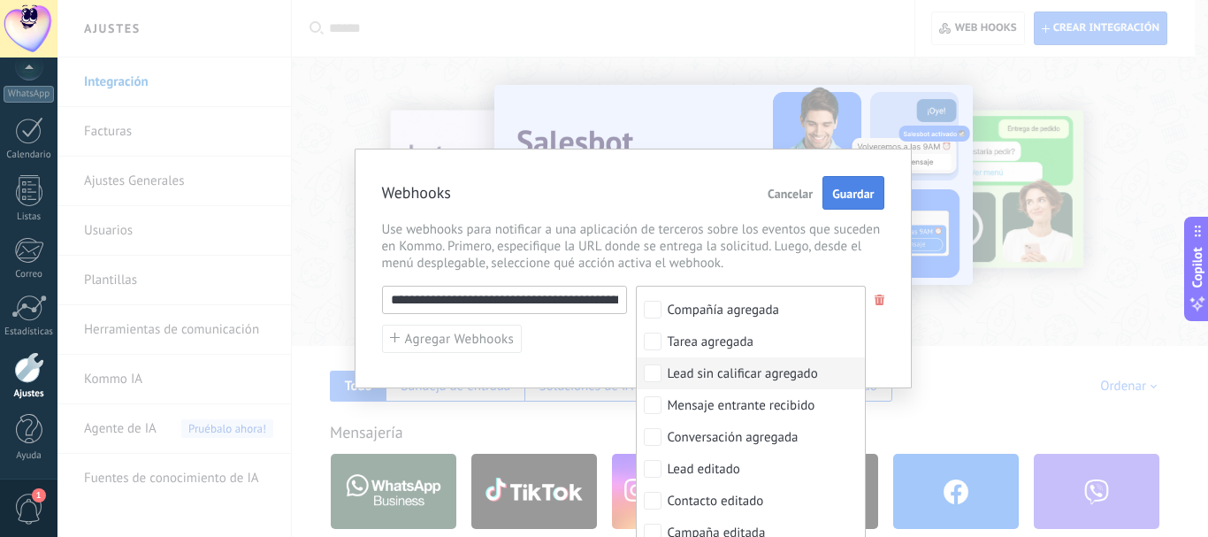
click at [855, 198] on span "Guardar" at bounding box center [853, 193] width 42 height 12
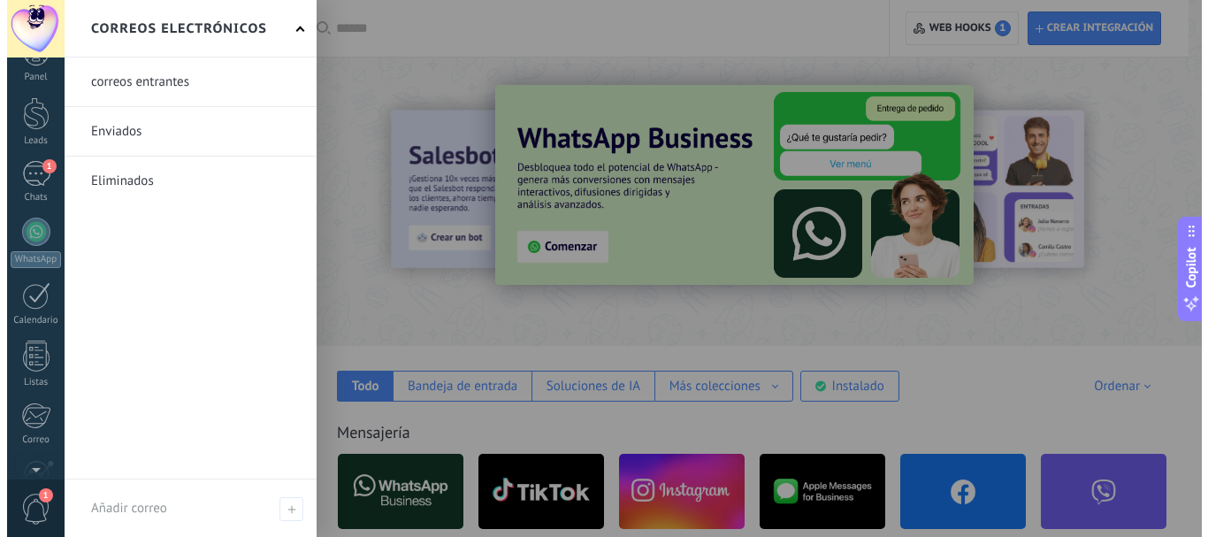
scroll to position [0, 0]
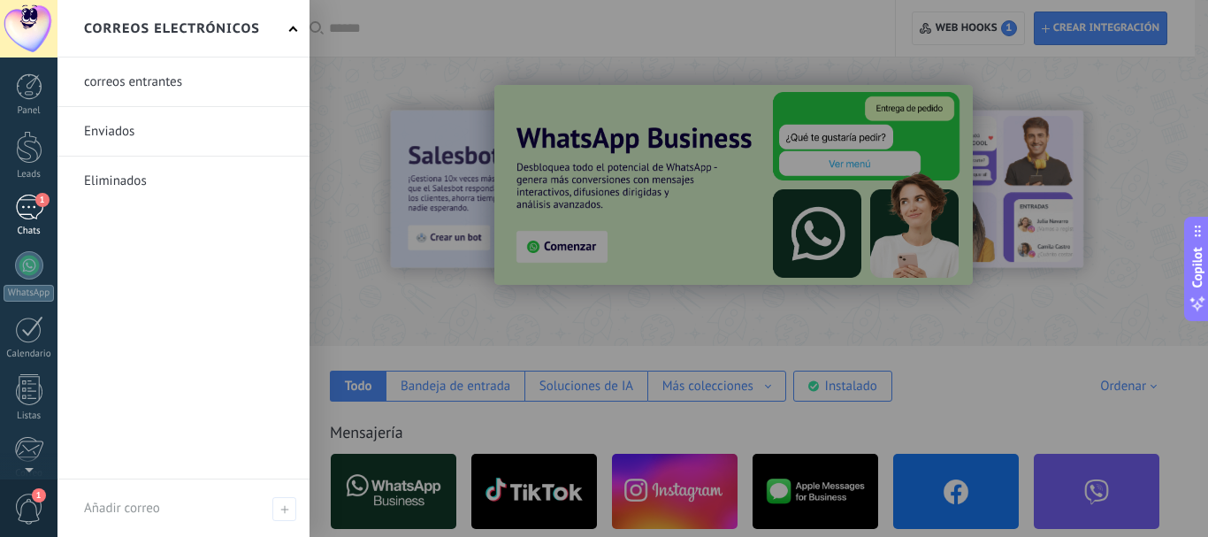
click at [27, 203] on div "1" at bounding box center [29, 208] width 28 height 26
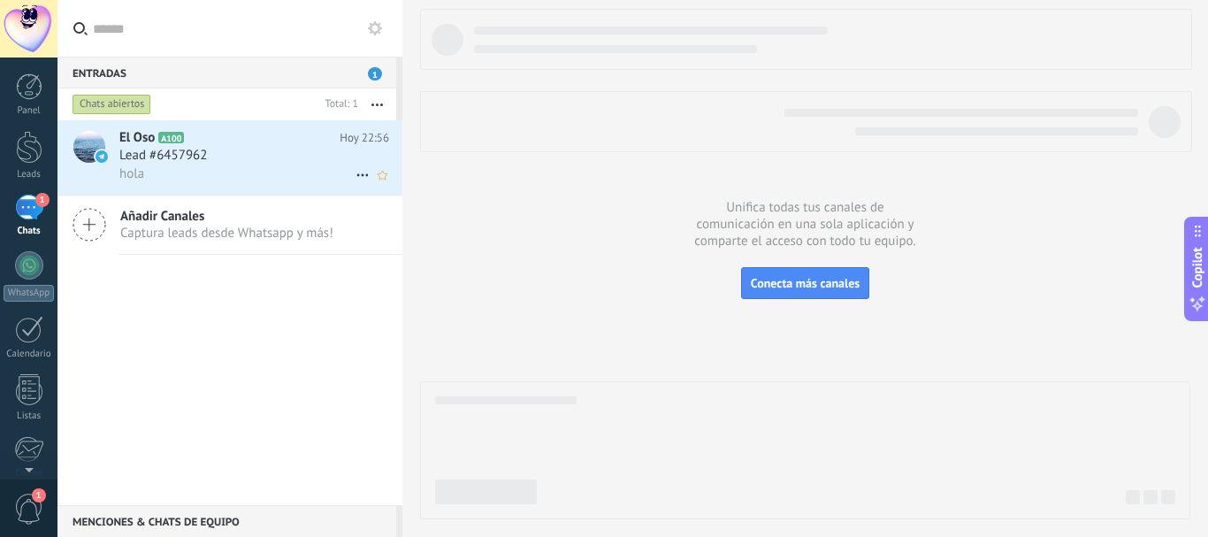
click at [215, 166] on div "hola" at bounding box center [254, 173] width 270 height 19
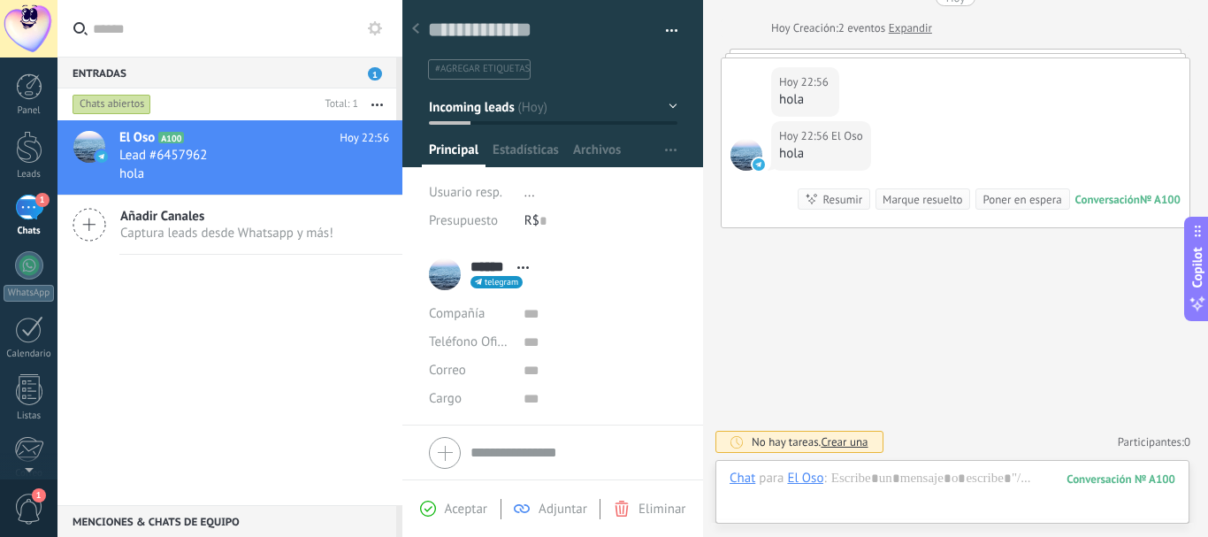
scroll to position [27, 0]
click at [823, 484] on div "El Oso" at bounding box center [805, 478] width 36 height 16
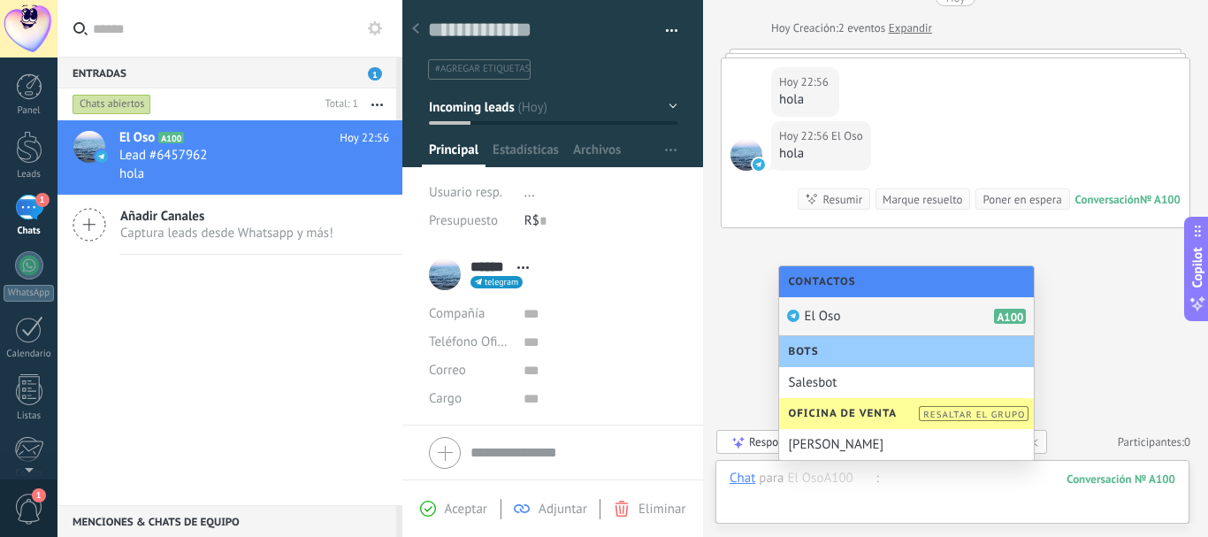
click at [915, 485] on div at bounding box center [952, 496] width 446 height 53
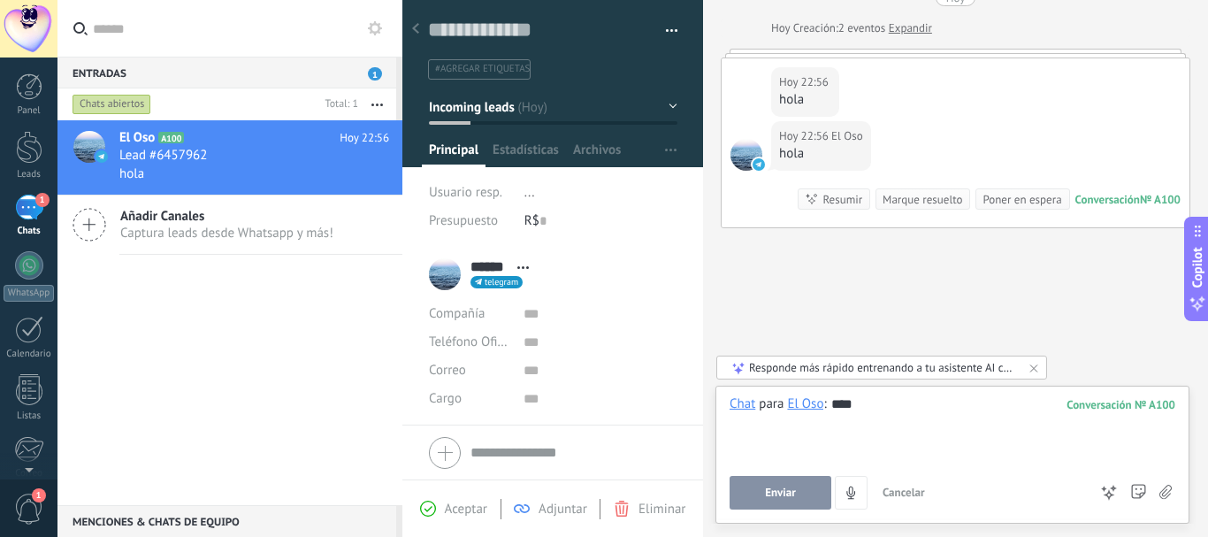
click at [765, 492] on span "Enviar" at bounding box center [780, 492] width 31 height 12
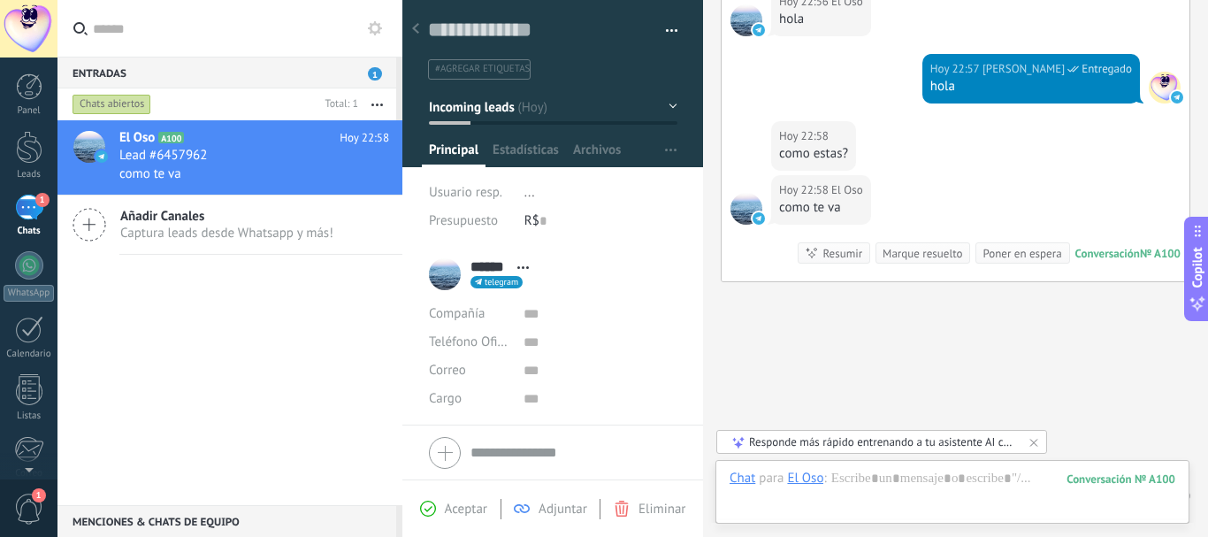
scroll to position [264, 0]
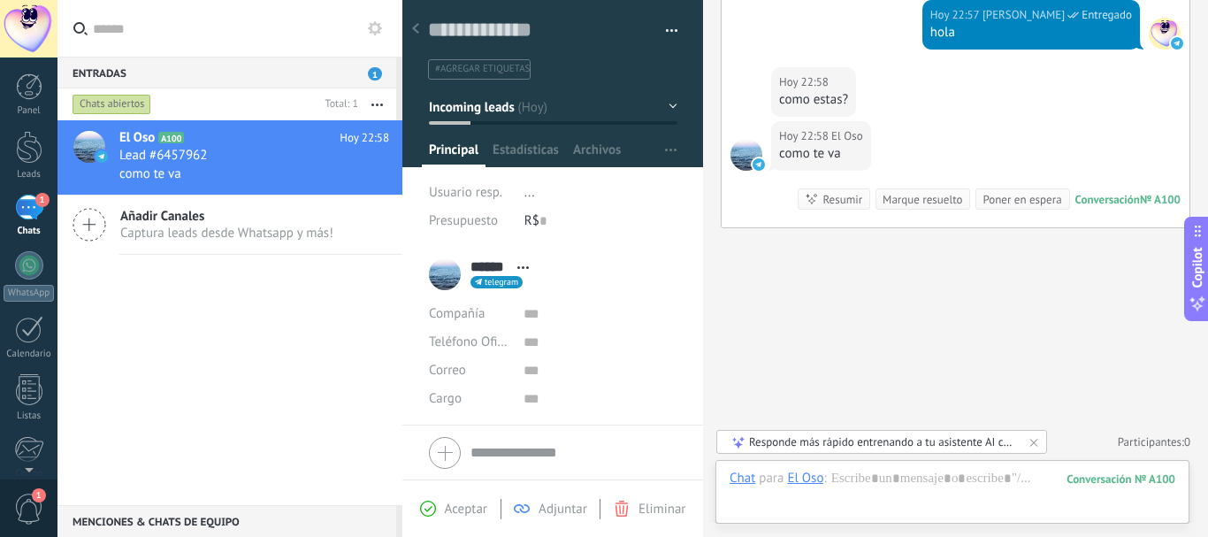
click at [33, 210] on div "1" at bounding box center [29, 208] width 28 height 26
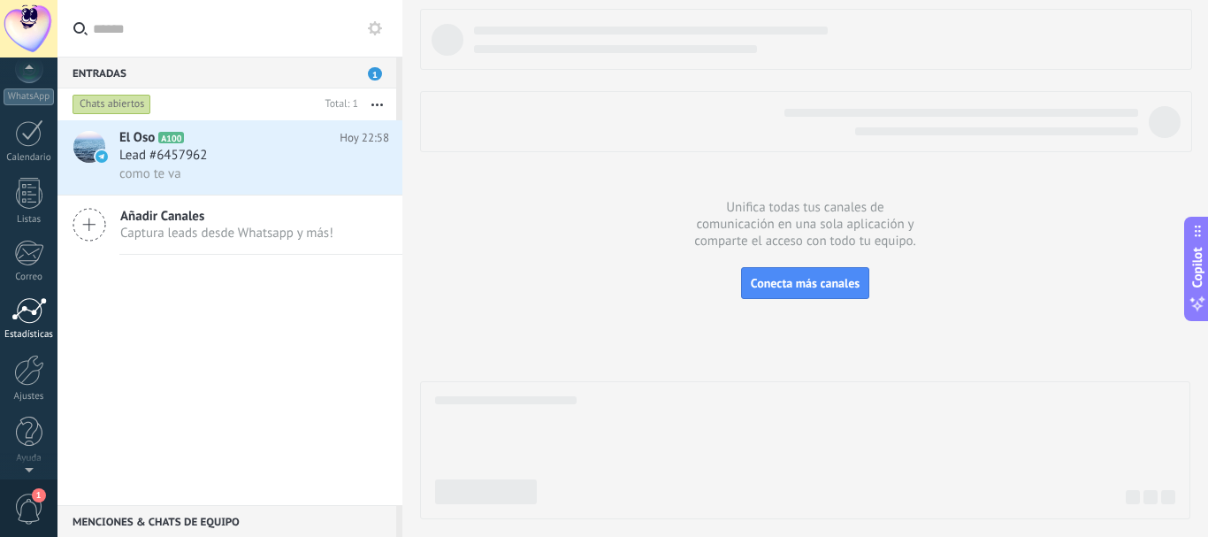
scroll to position [199, 0]
click at [31, 496] on span "1" at bounding box center [29, 508] width 30 height 31
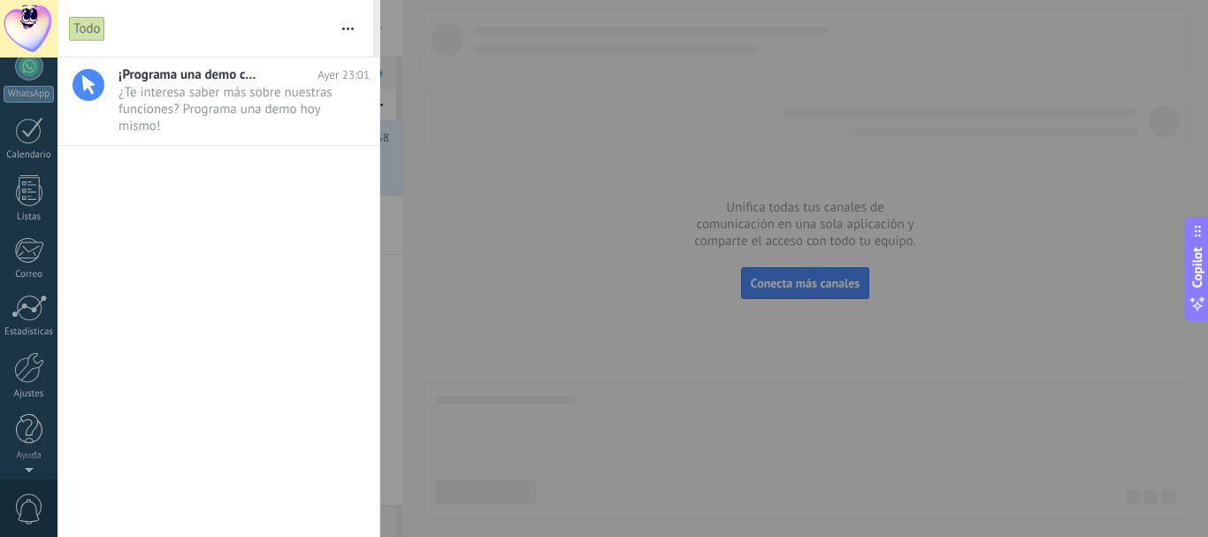
scroll to position [0, 0]
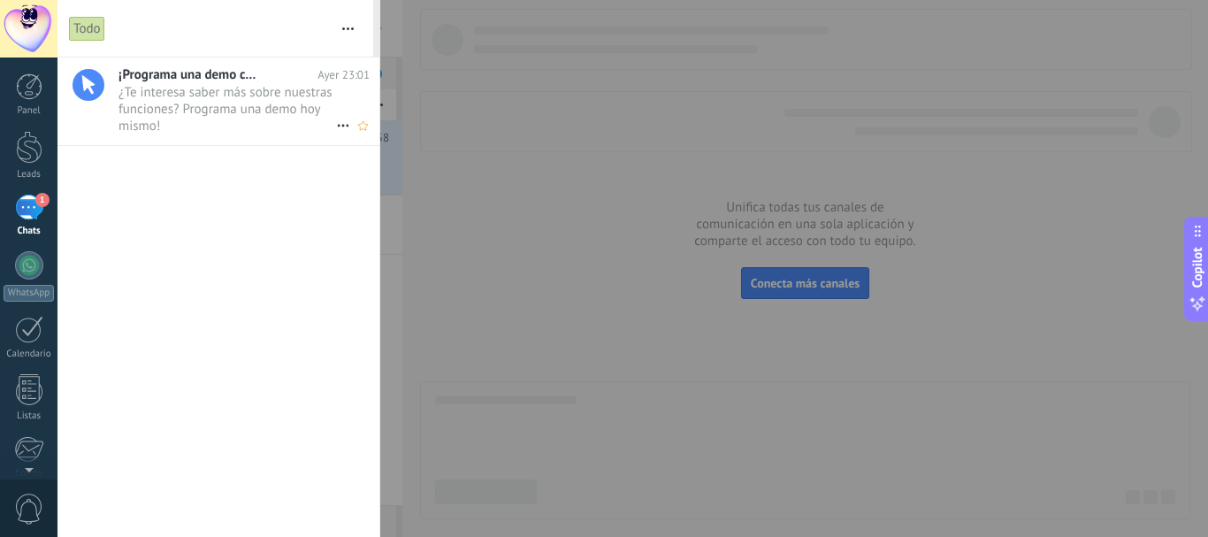
click at [202, 117] on span "¿Te interesa saber más sobre nuestras funciones? Programa una demo hoy mismo! •…" at bounding box center [227, 109] width 218 height 50
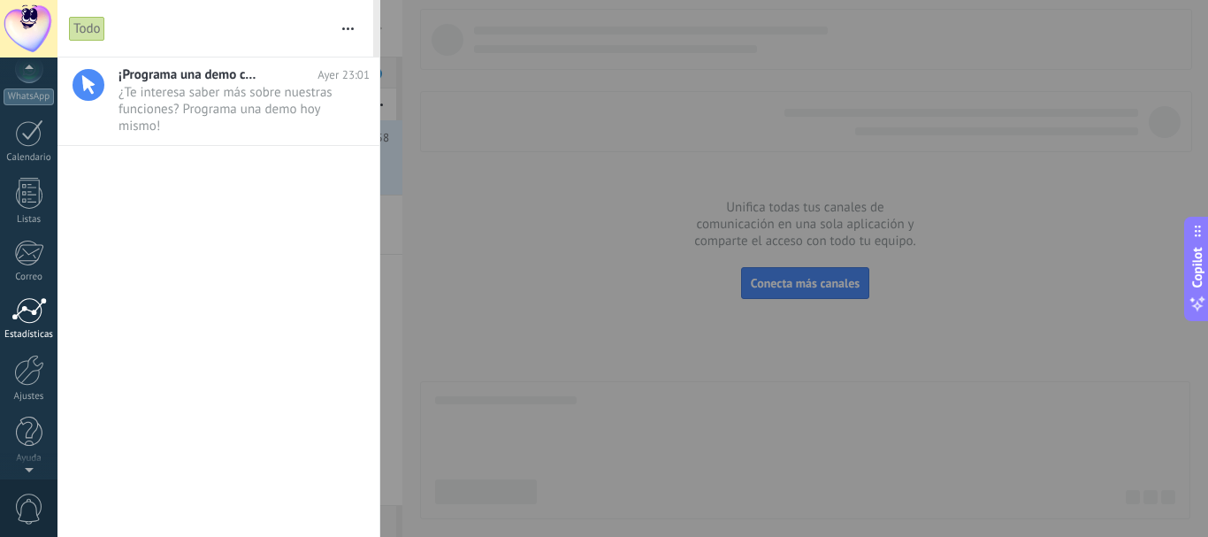
scroll to position [199, 0]
click at [27, 370] on div at bounding box center [29, 367] width 30 height 31
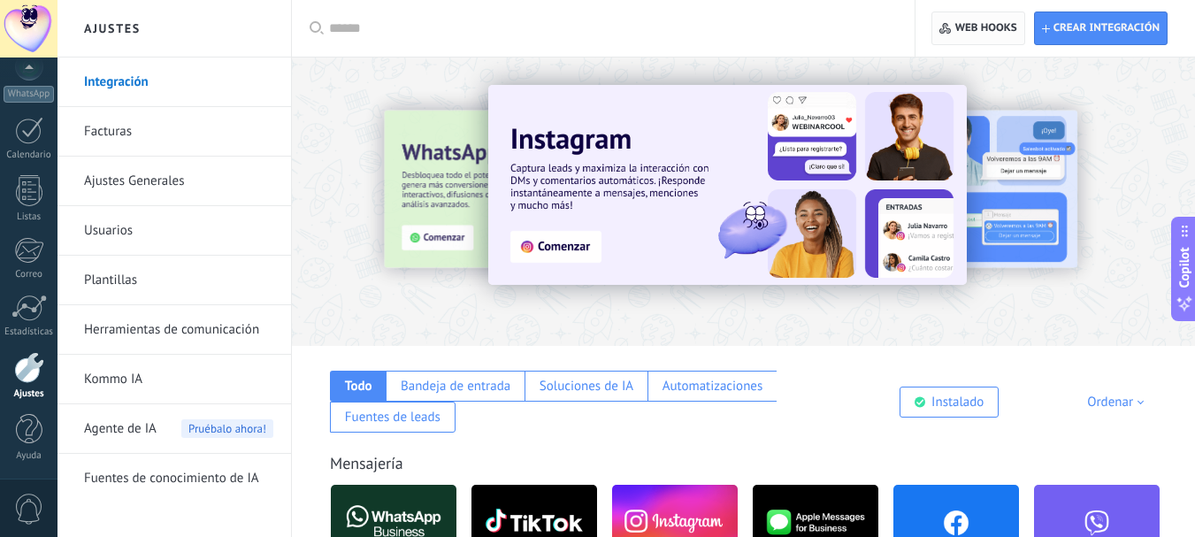
click at [975, 24] on span "Web hooks 0" at bounding box center [986, 28] width 62 height 14
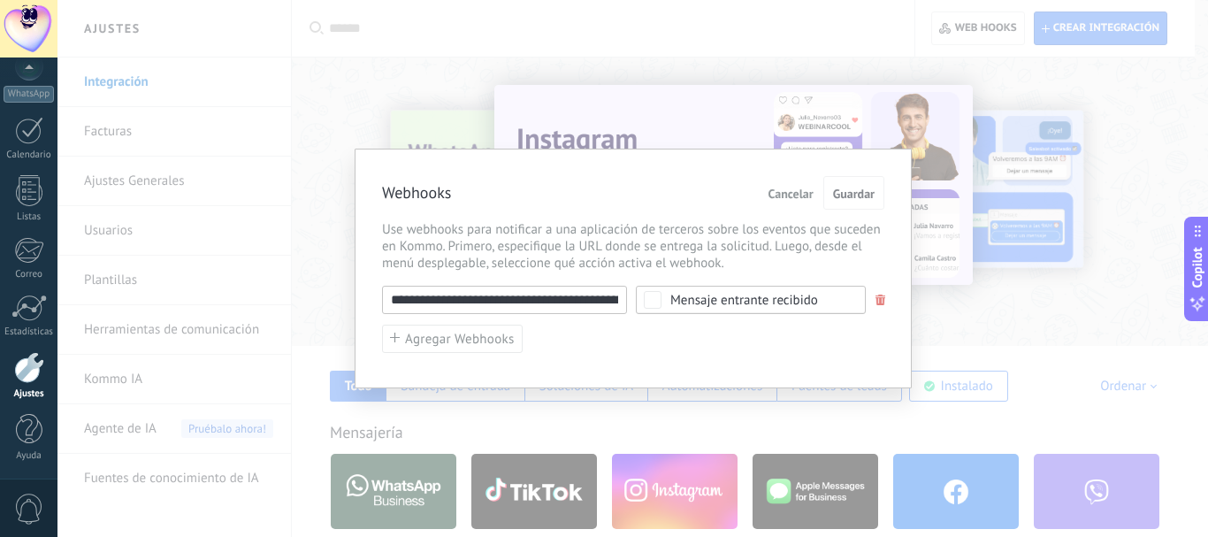
click at [1036, 284] on div "**********" at bounding box center [632, 268] width 1150 height 537
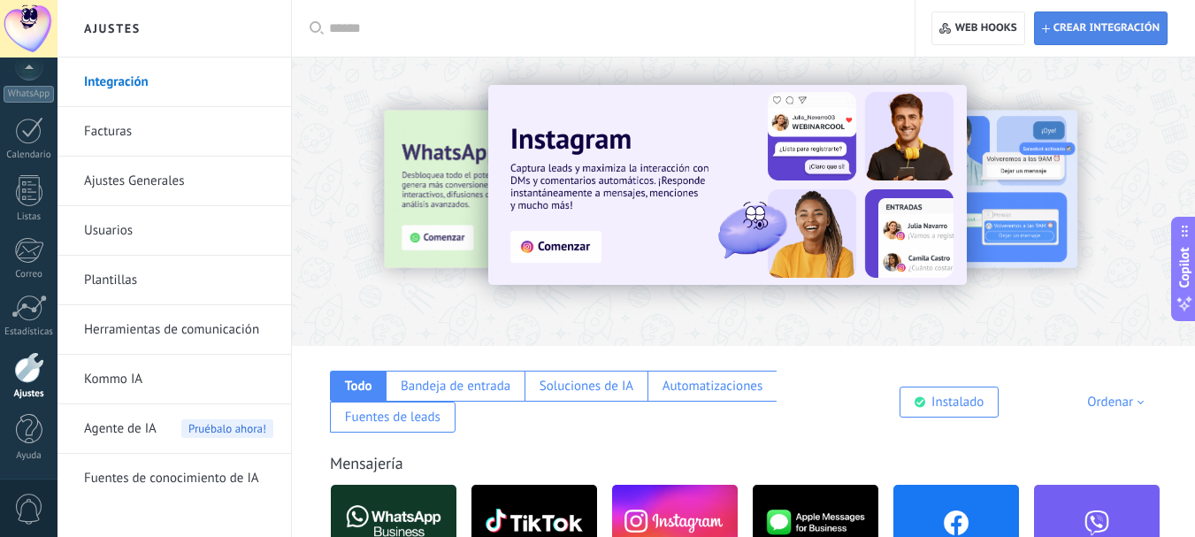
click at [1087, 27] on span "Crear integración" at bounding box center [1106, 28] width 106 height 14
type textarea "**********"
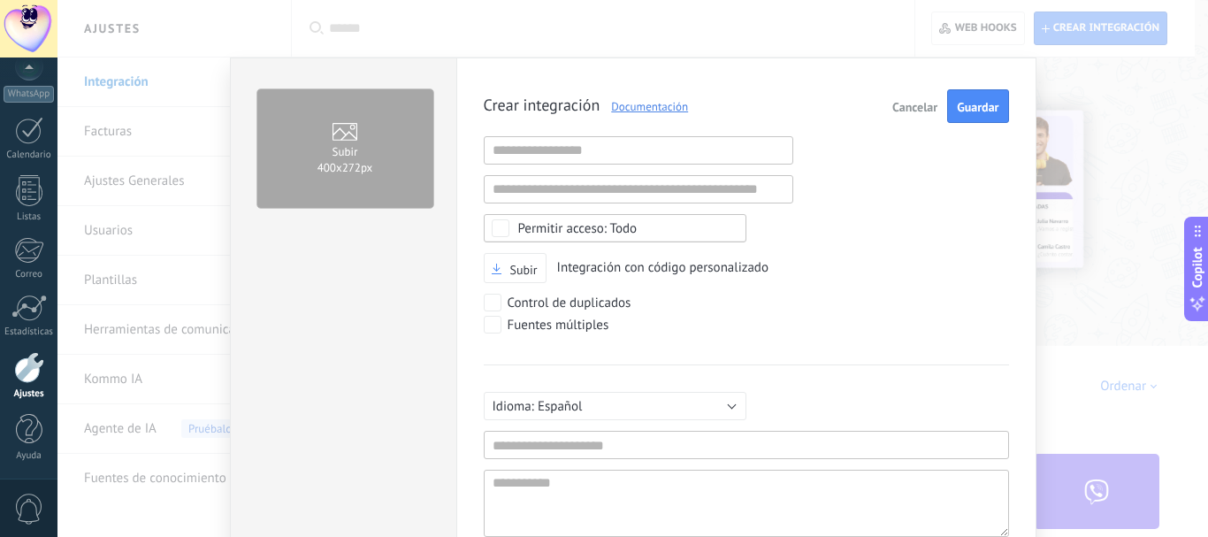
click at [658, 106] on link "Documentación" at bounding box center [643, 106] width 88 height 15
click at [915, 113] on span "Cancelar" at bounding box center [914, 107] width 45 height 12
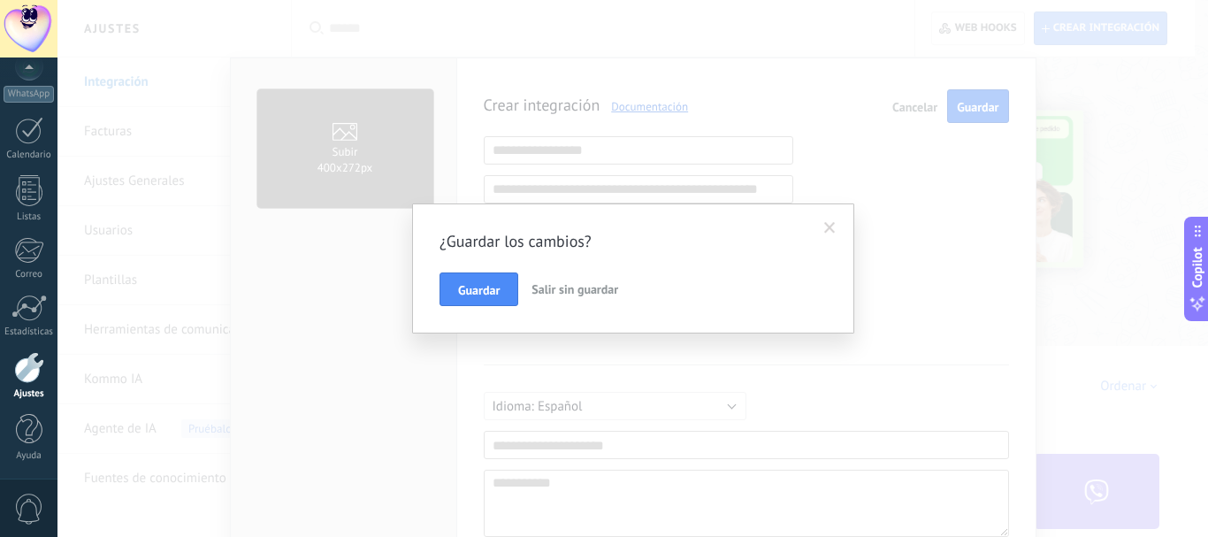
click at [600, 291] on span "Salir sin guardar" at bounding box center [574, 289] width 87 height 16
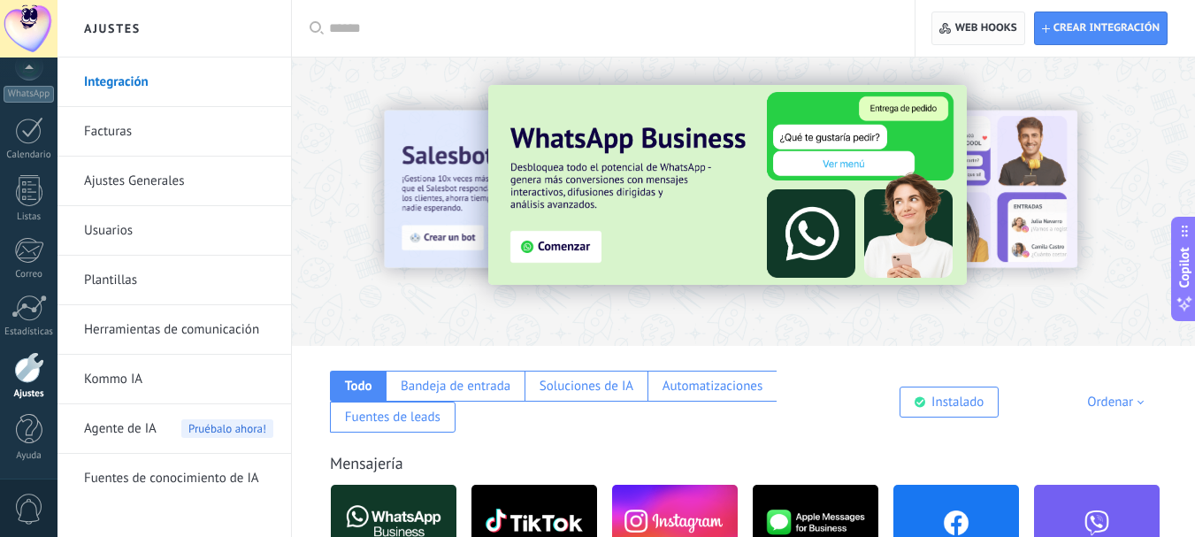
click at [985, 24] on span "Web hooks 0" at bounding box center [986, 28] width 62 height 14
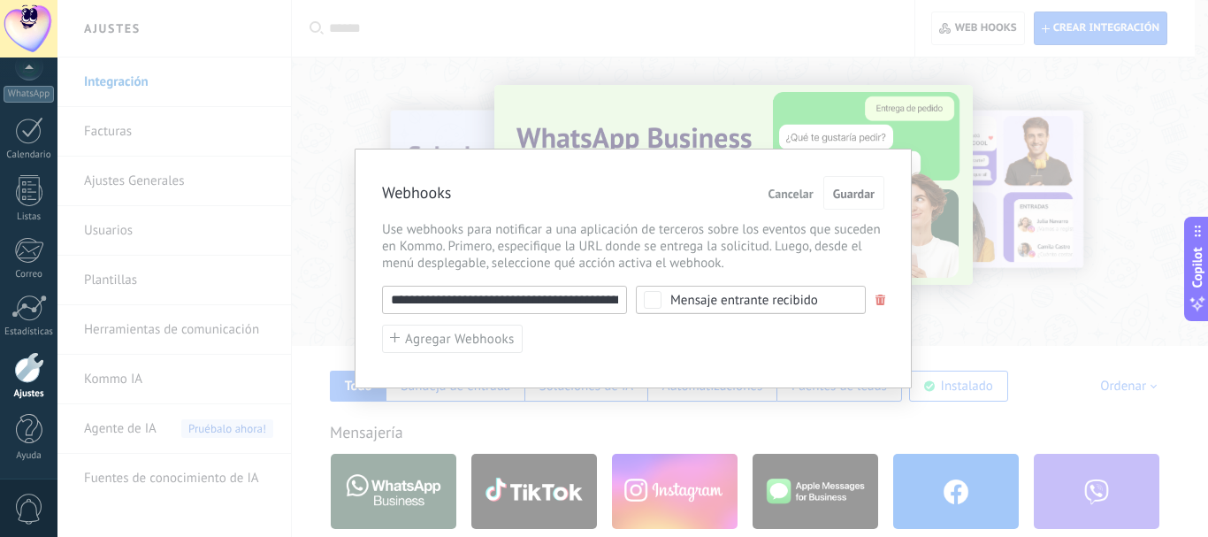
click at [881, 302] on span at bounding box center [880, 299] width 11 height 11
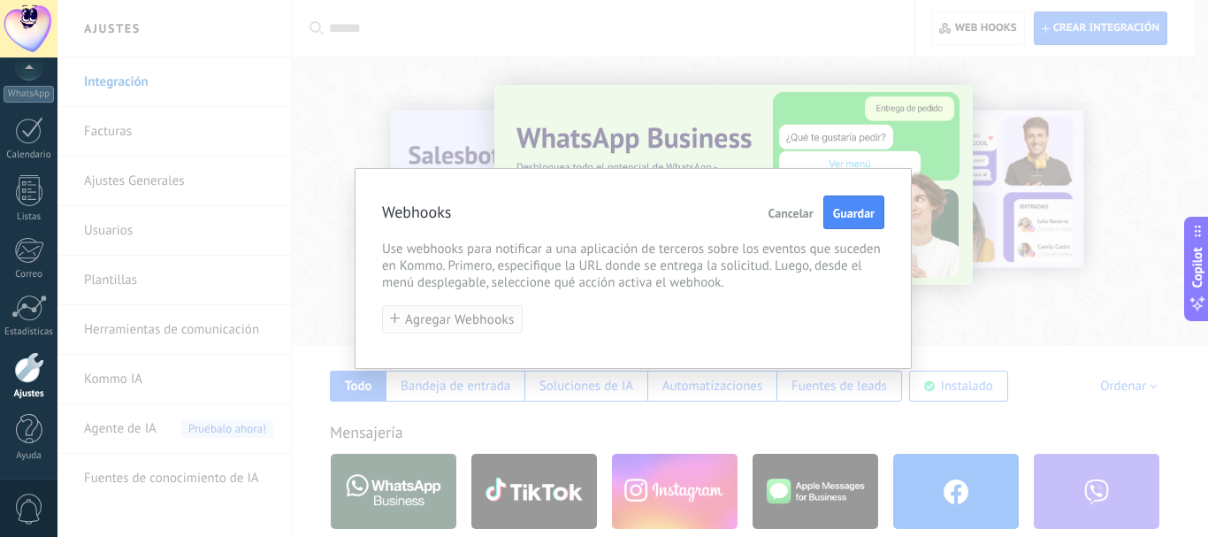
click at [467, 321] on span "Agregar Webhooks" at bounding box center [460, 319] width 110 height 13
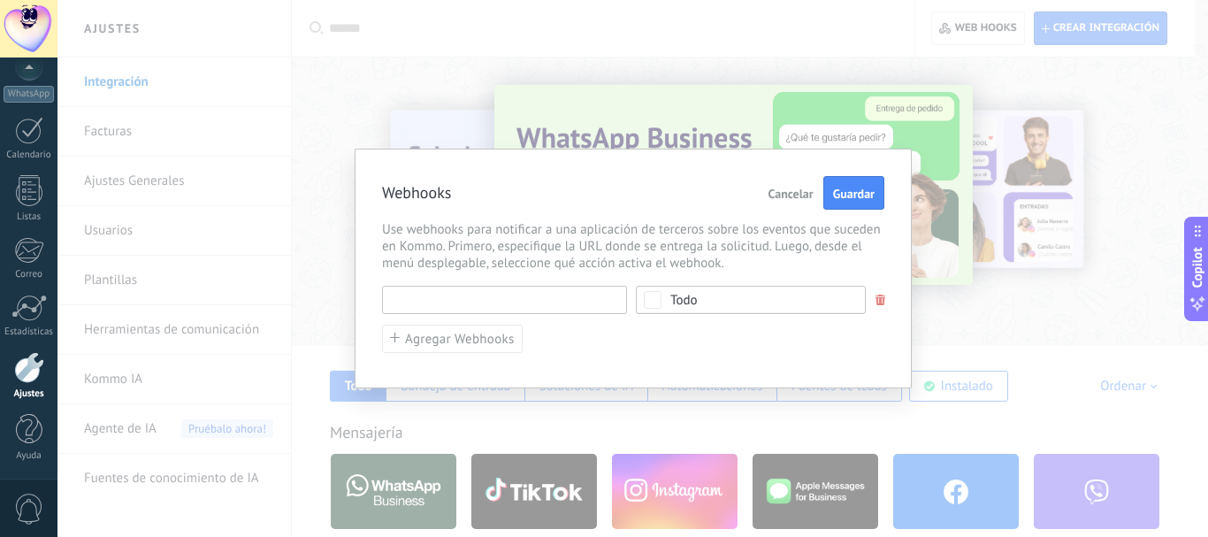
click at [463, 306] on input "text" at bounding box center [504, 300] width 245 height 28
paste input "**********"
type input "**********"
click at [773, 304] on span "Todo" at bounding box center [756, 300] width 172 height 13
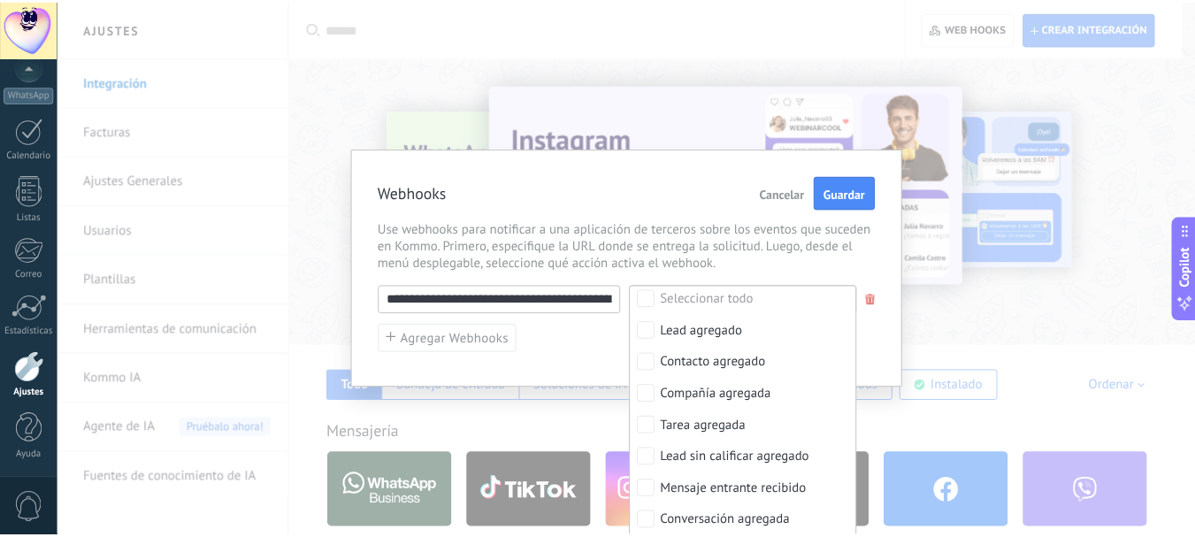
scroll to position [0, 0]
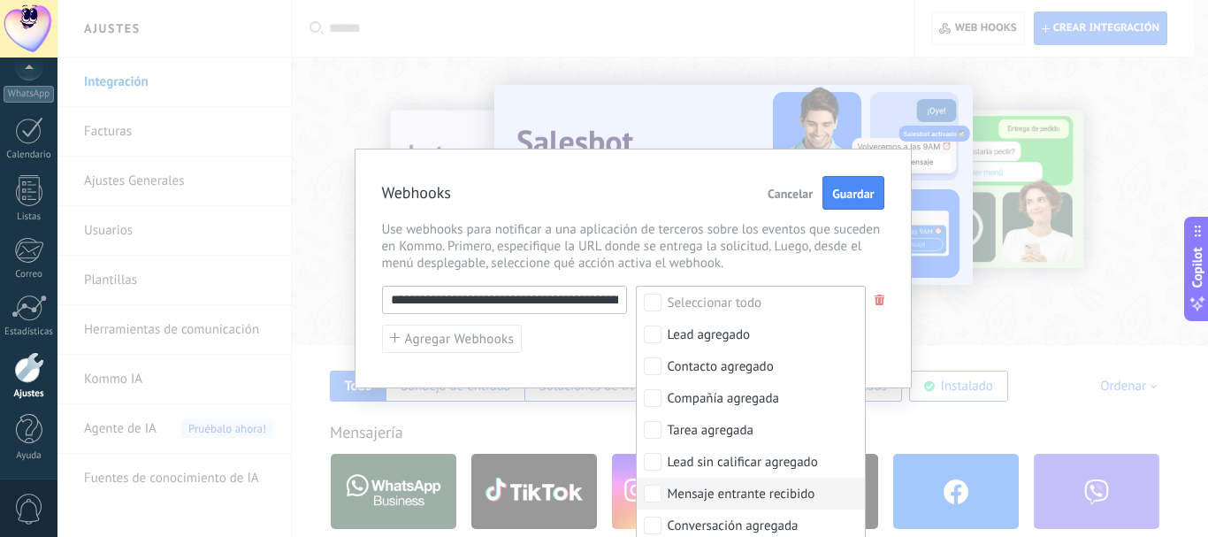
click at [766, 492] on div "Mensaje entrante recibido" at bounding box center [742, 494] width 148 height 18
click at [888, 340] on div "**********" at bounding box center [633, 269] width 557 height 240
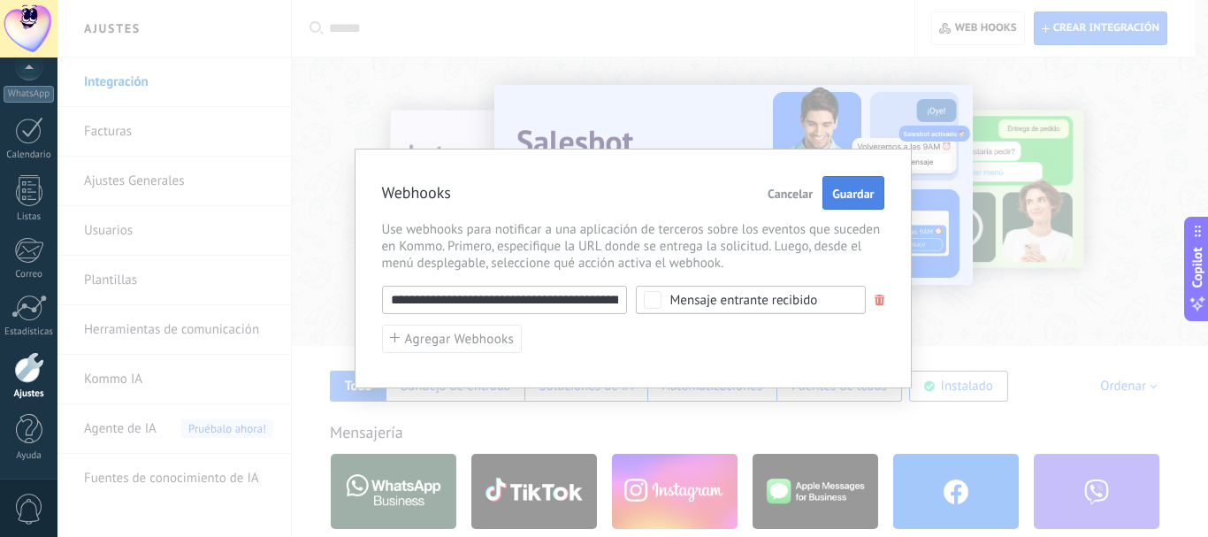
click at [852, 193] on span "Guardar" at bounding box center [853, 193] width 42 height 12
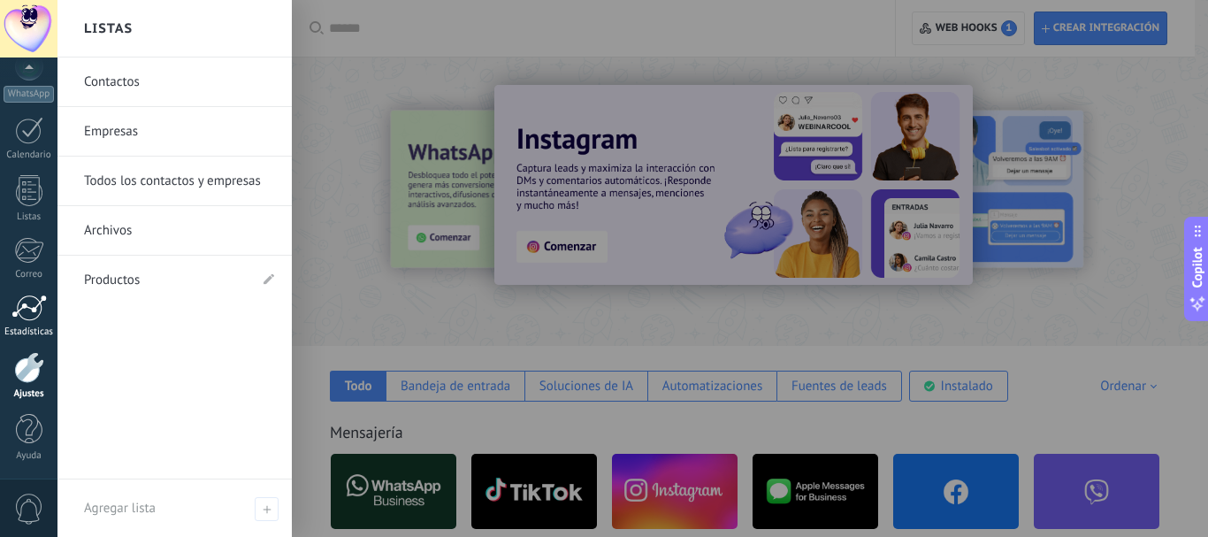
click at [27, 320] on div at bounding box center [28, 307] width 35 height 27
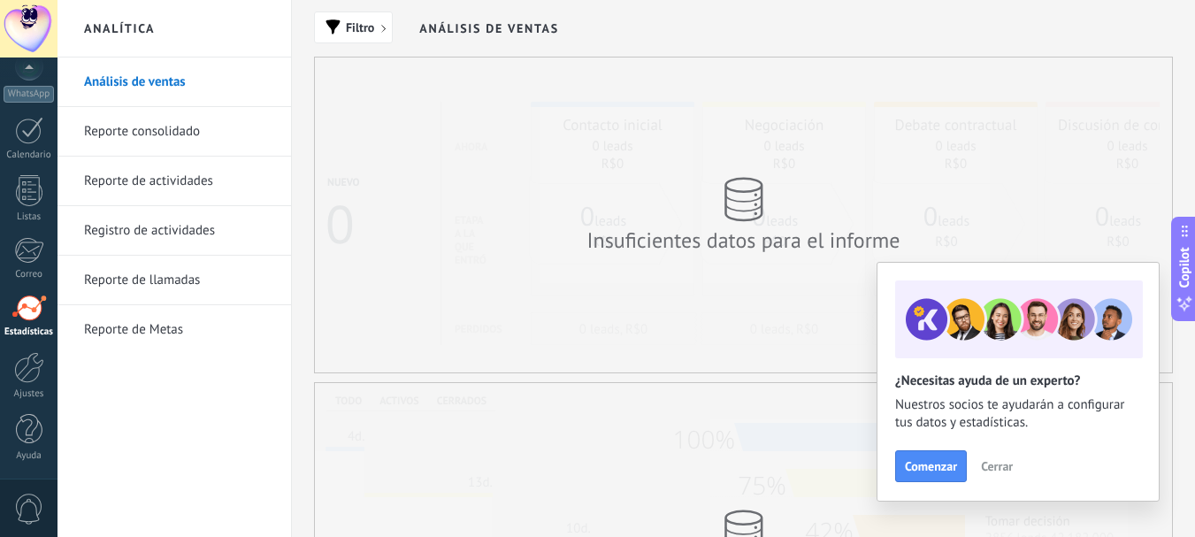
click at [1009, 468] on span "Cerrar" at bounding box center [997, 466] width 32 height 12
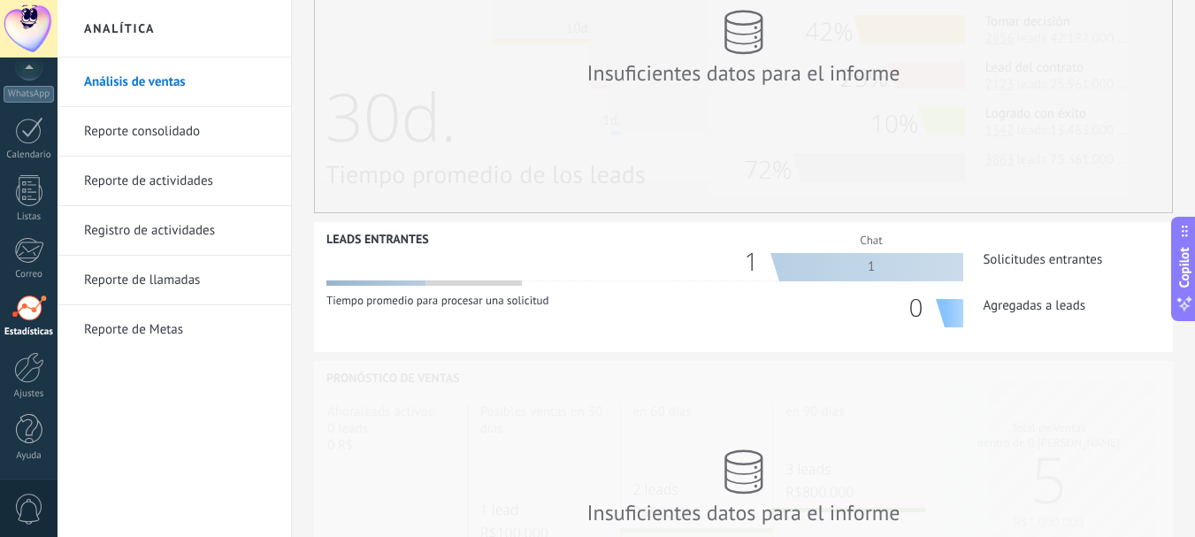
scroll to position [531, 0]
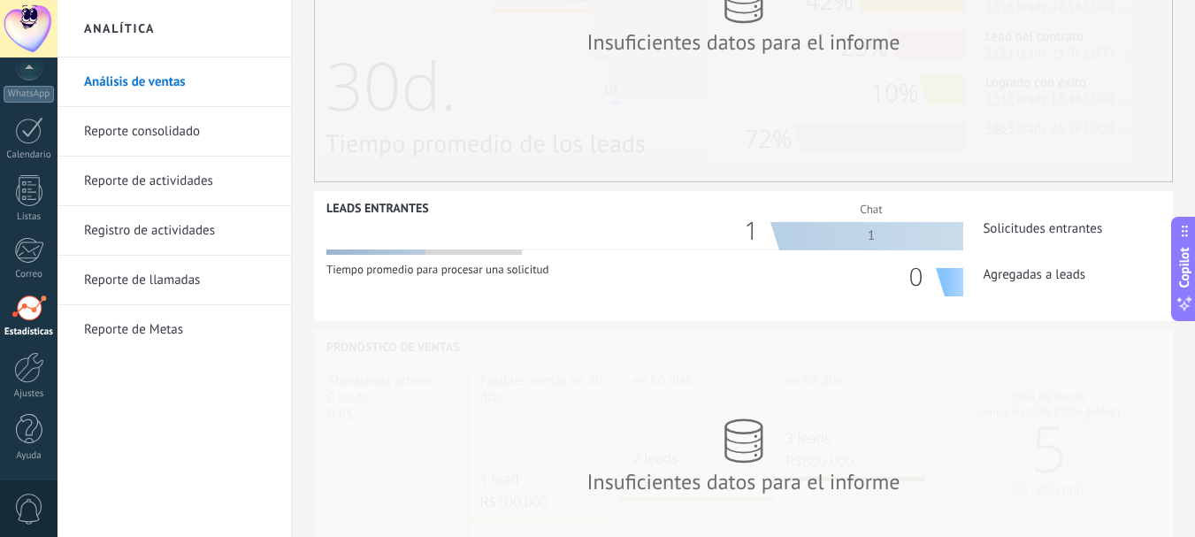
click at [162, 141] on link "Reporte consolidado" at bounding box center [178, 132] width 189 height 50
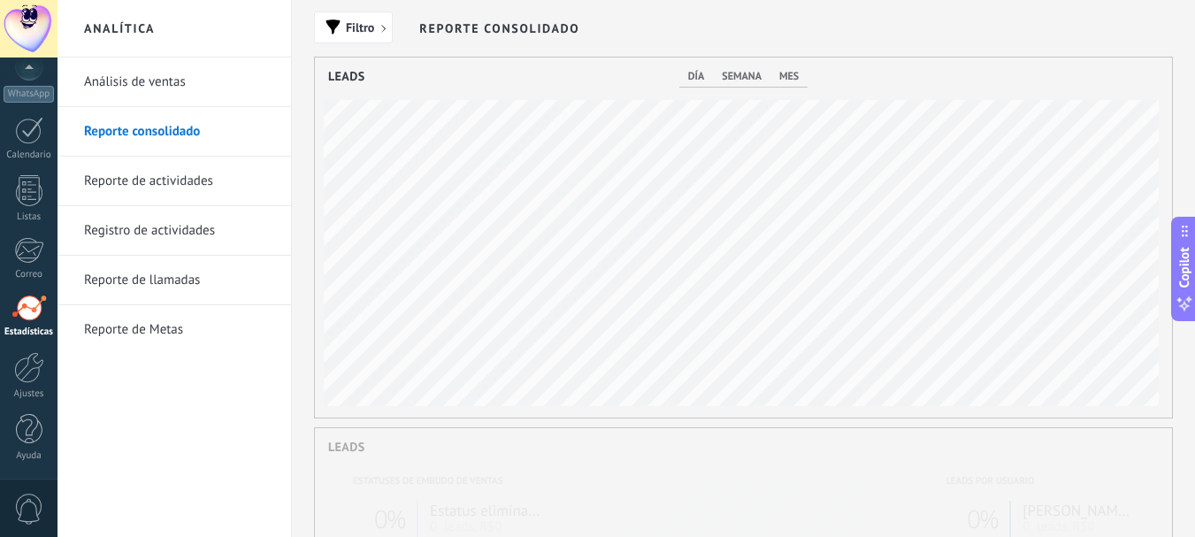
scroll to position [360, 857]
click at [176, 188] on link "Reporte de actividades" at bounding box center [178, 182] width 189 height 50
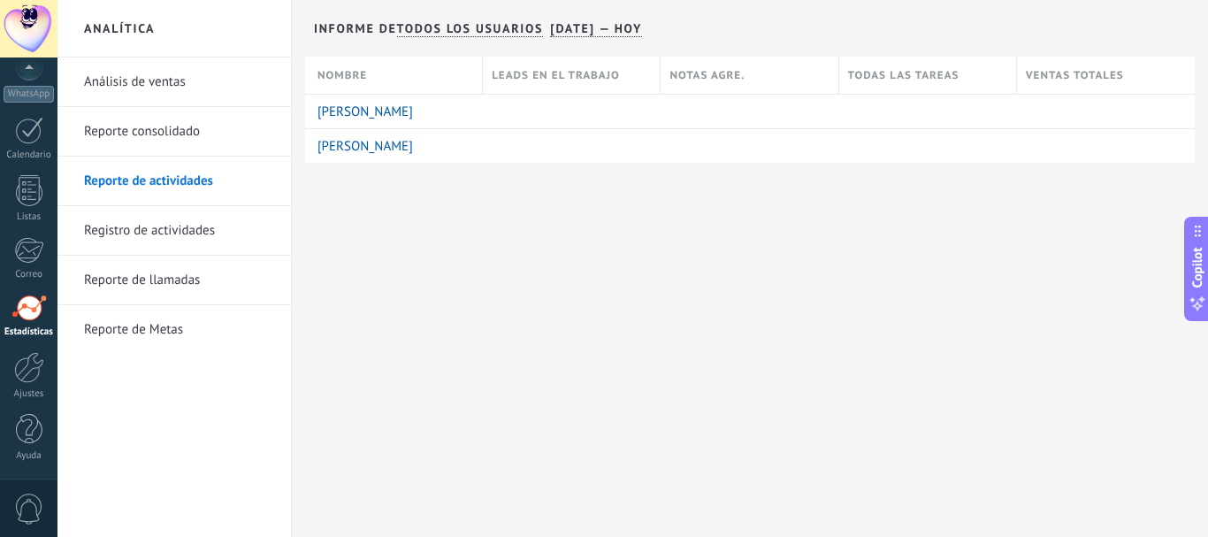
click at [167, 239] on link "Registro de actividades" at bounding box center [178, 231] width 189 height 50
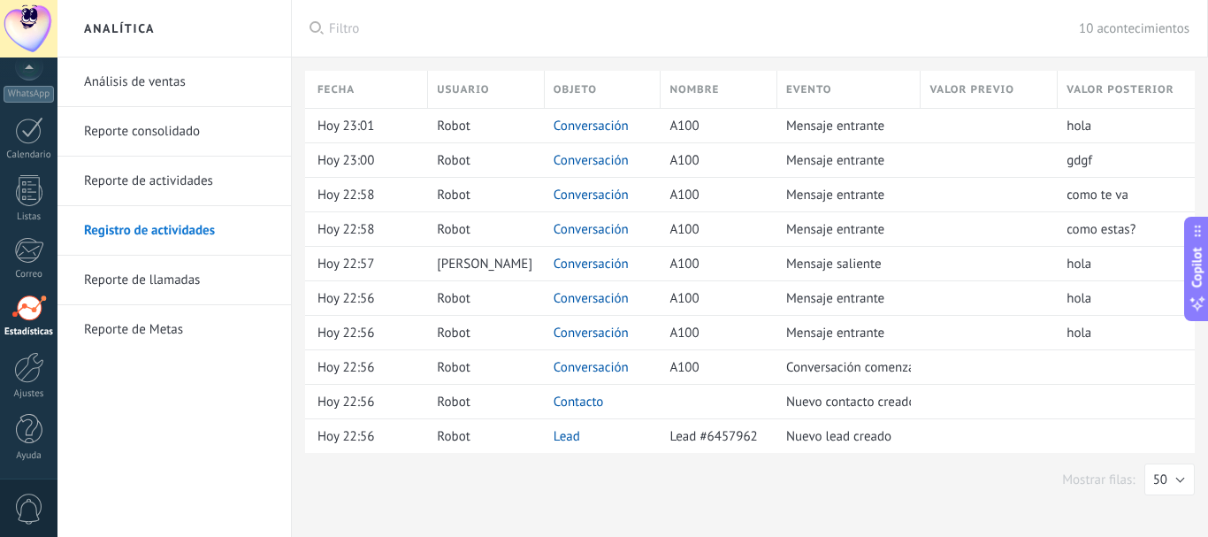
click at [171, 184] on link "Reporte de actividades" at bounding box center [178, 182] width 189 height 50
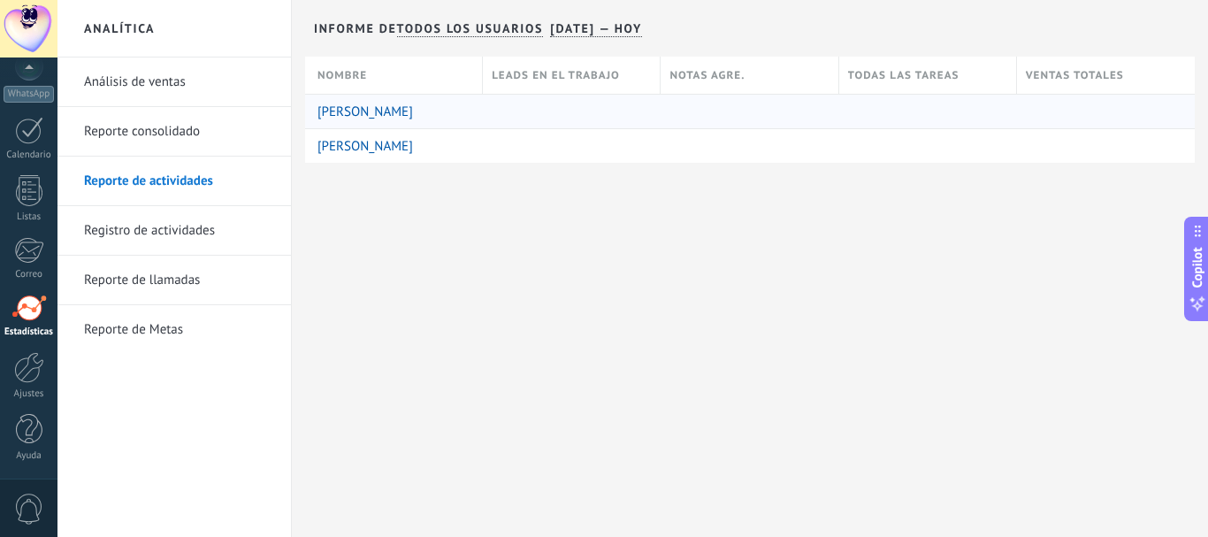
click at [348, 111] on link "[PERSON_NAME]" at bounding box center [364, 111] width 95 height 17
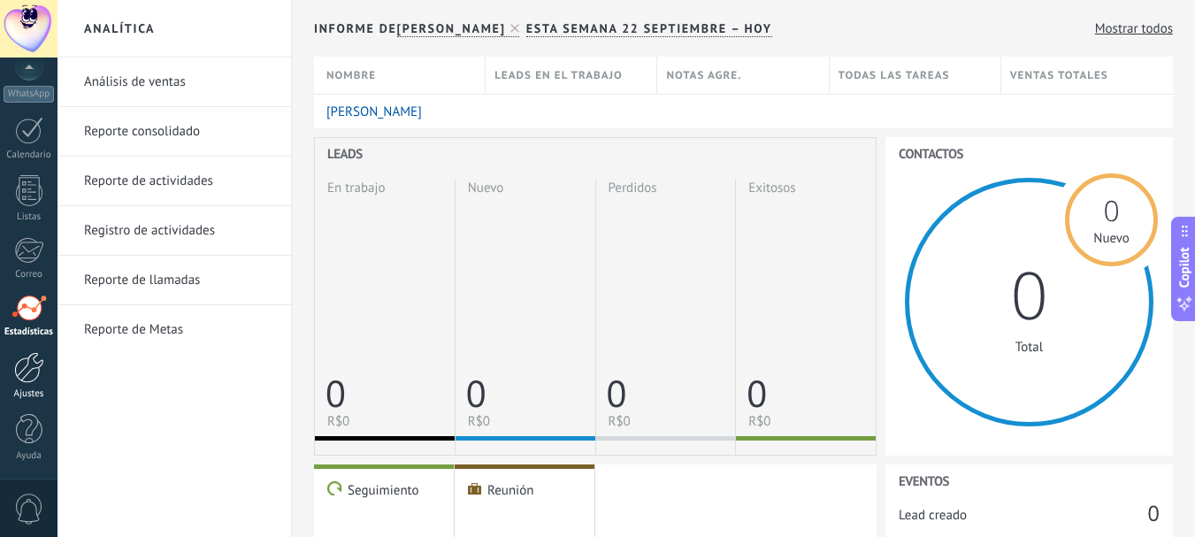
click at [27, 375] on div at bounding box center [29, 367] width 30 height 31
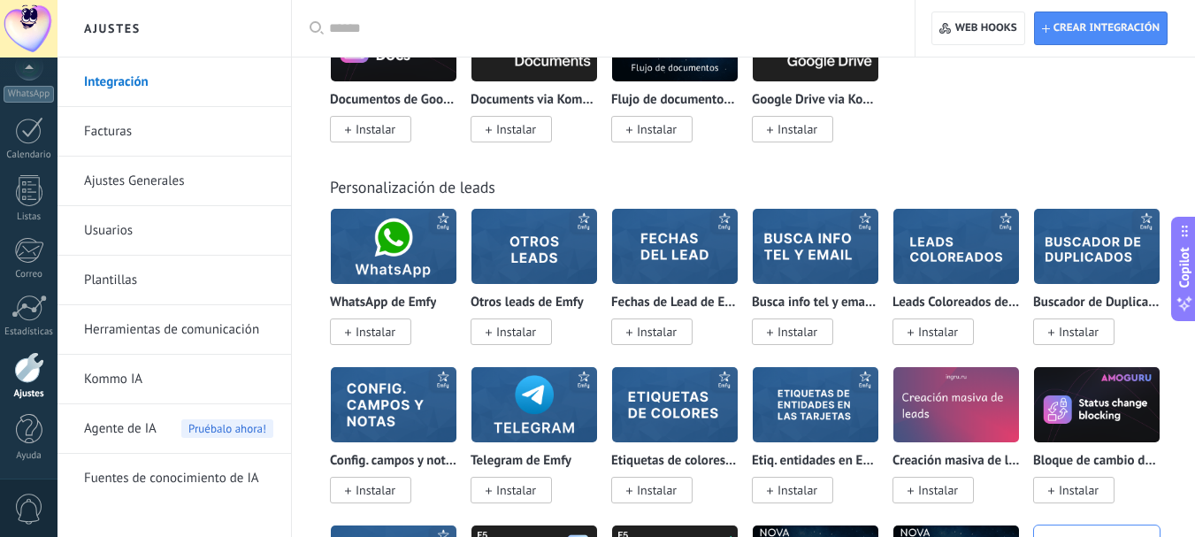
scroll to position [5747, 0]
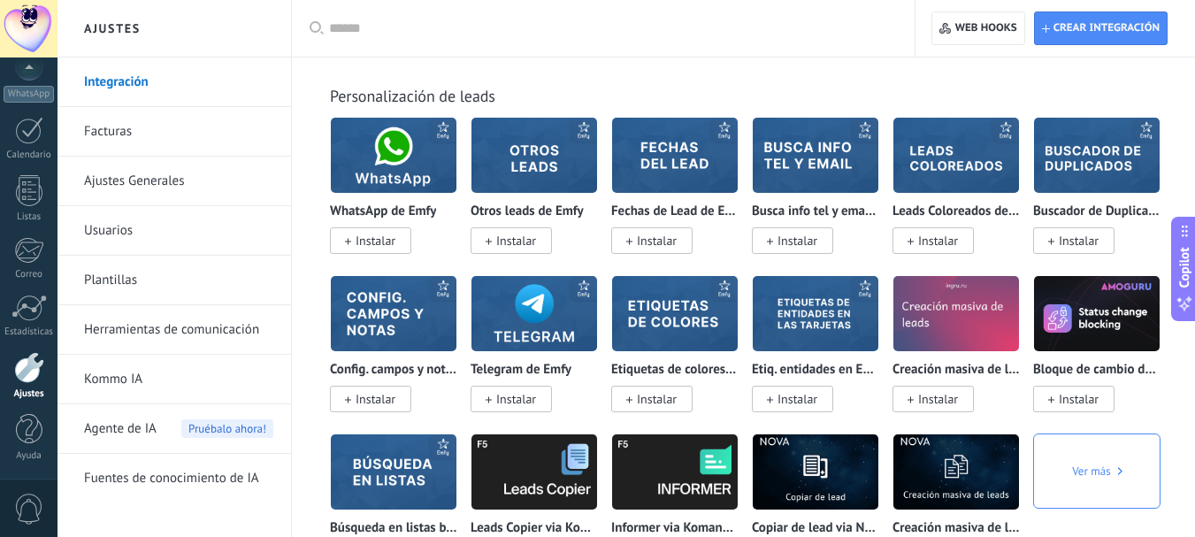
click at [199, 330] on link "Herramientas de comunicación" at bounding box center [178, 330] width 189 height 50
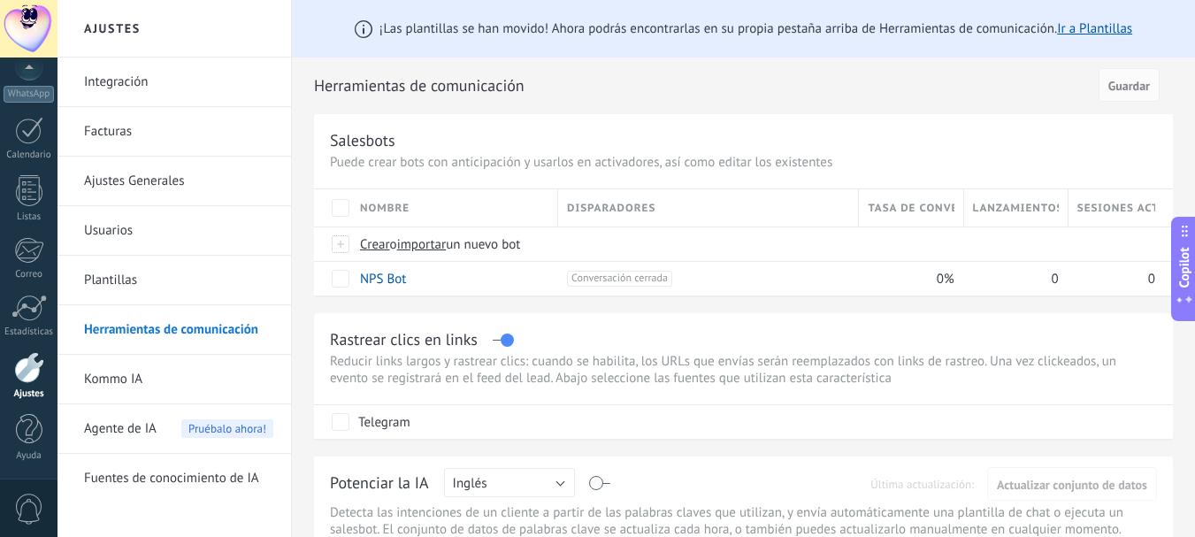
click at [103, 78] on link "Integración" at bounding box center [178, 82] width 189 height 50
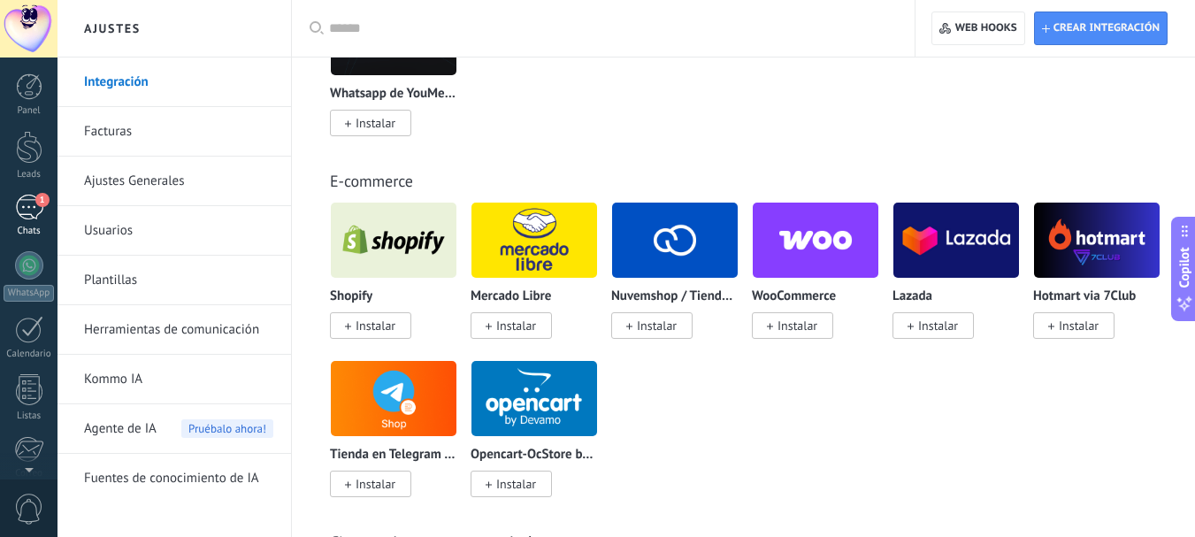
click at [29, 209] on div "1" at bounding box center [29, 208] width 28 height 26
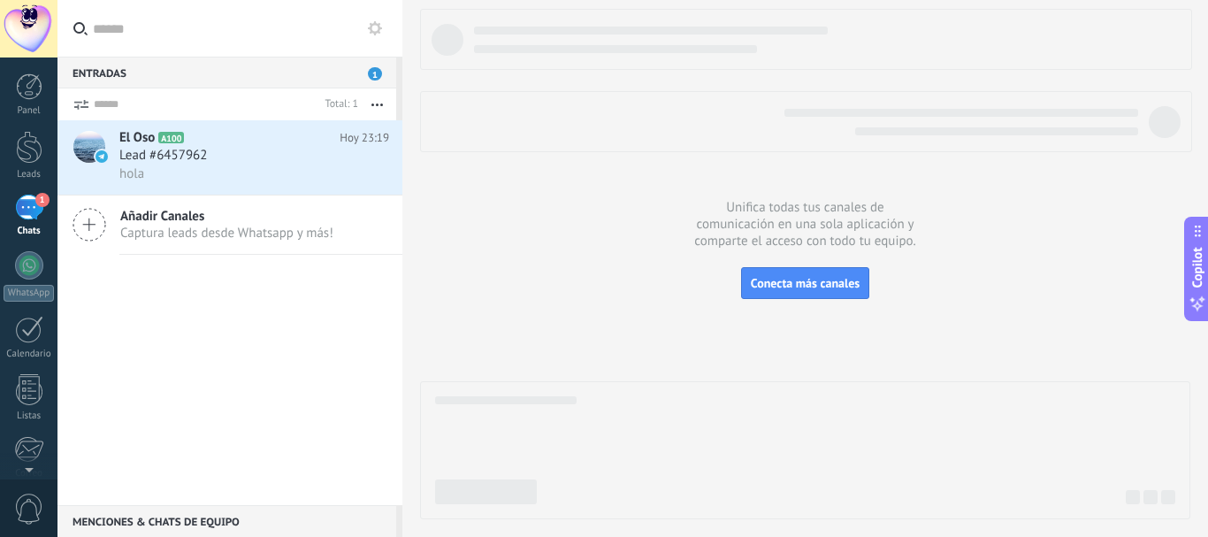
click at [257, 157] on div "Lead #6457962" at bounding box center [254, 156] width 270 height 18
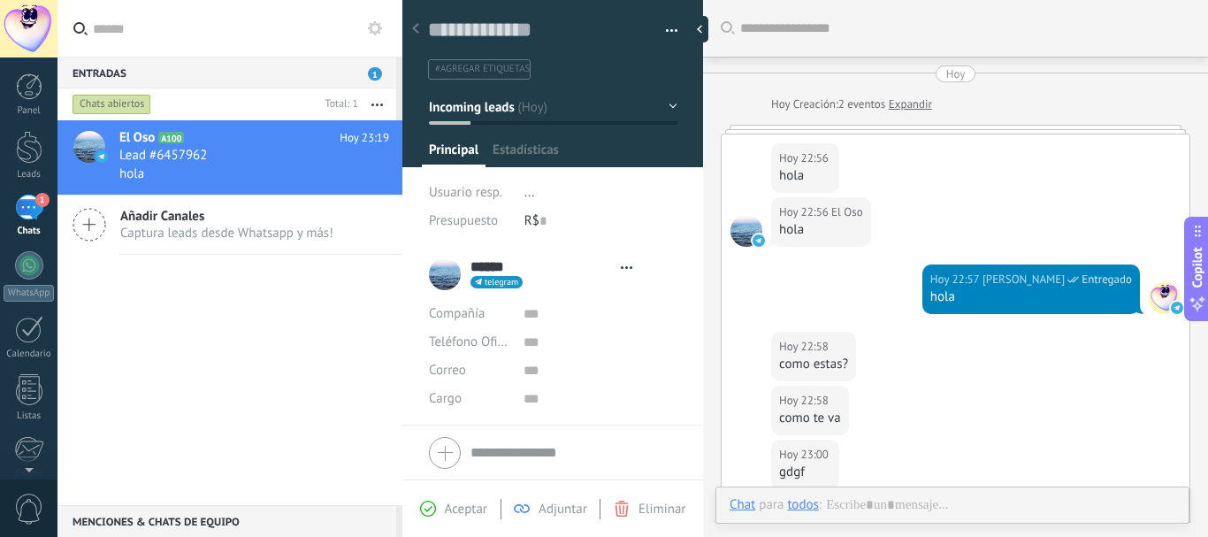
type textarea "**********"
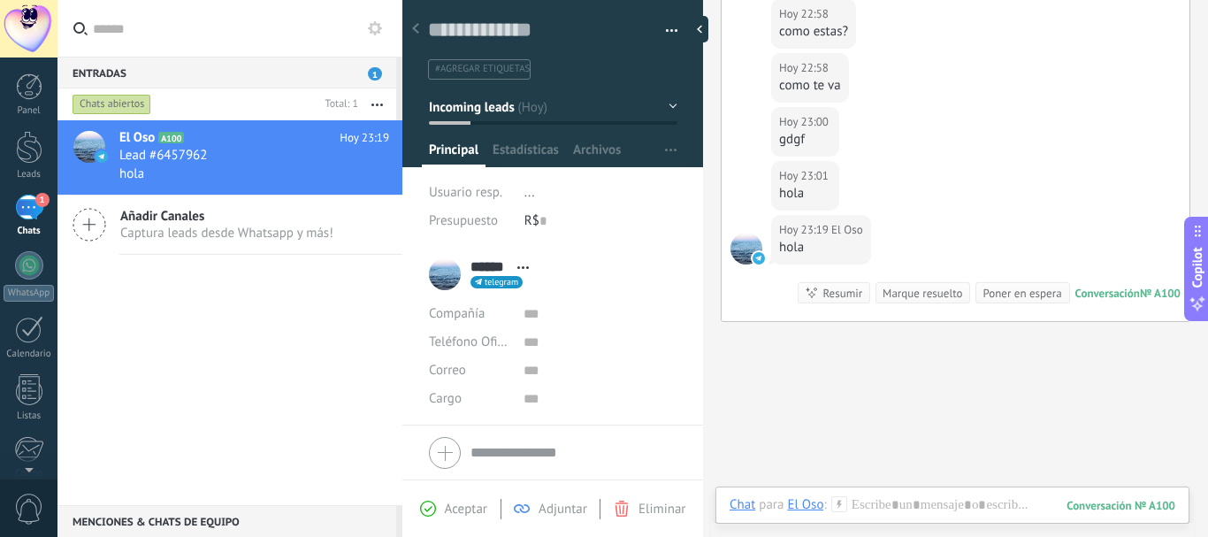
scroll to position [27, 0]
click at [896, 506] on div at bounding box center [952, 522] width 446 height 53
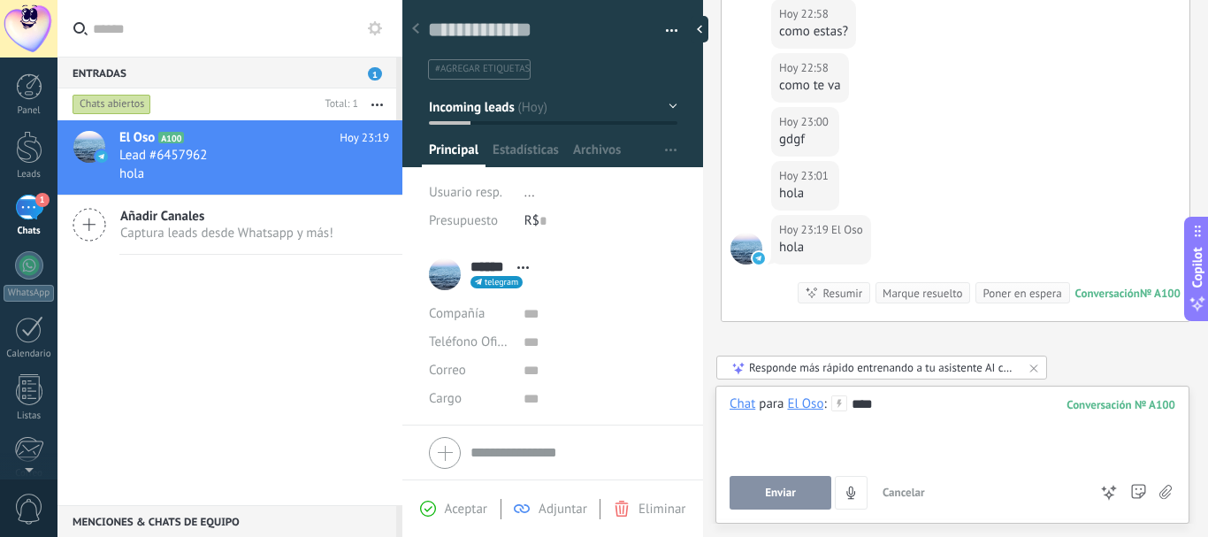
click at [798, 490] on button "Enviar" at bounding box center [780, 493] width 102 height 34
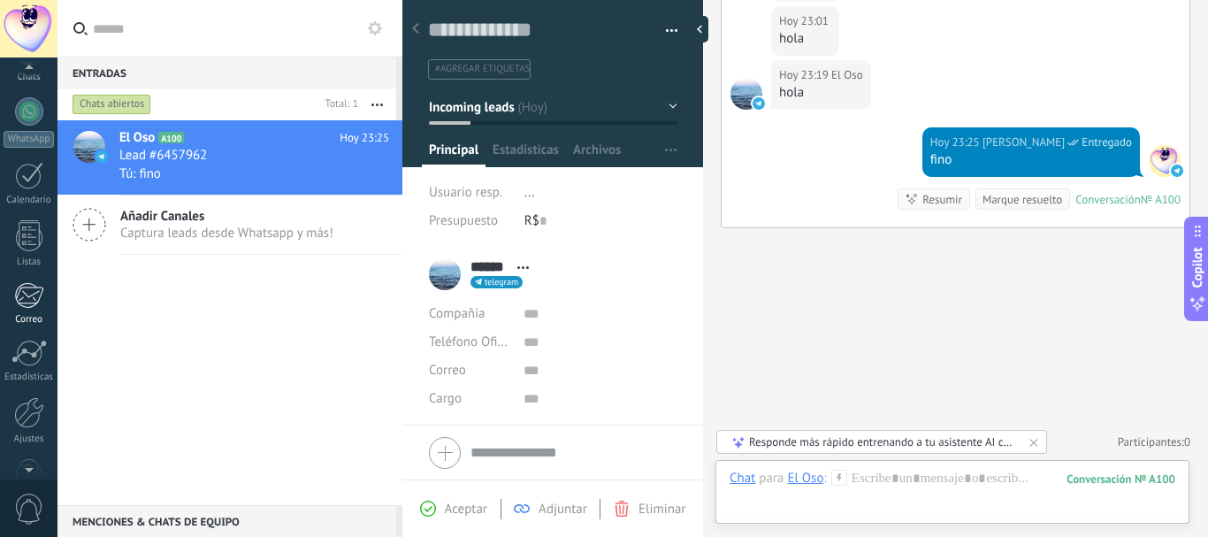
scroll to position [177, 0]
click at [28, 389] on div at bounding box center [29, 389] width 30 height 31
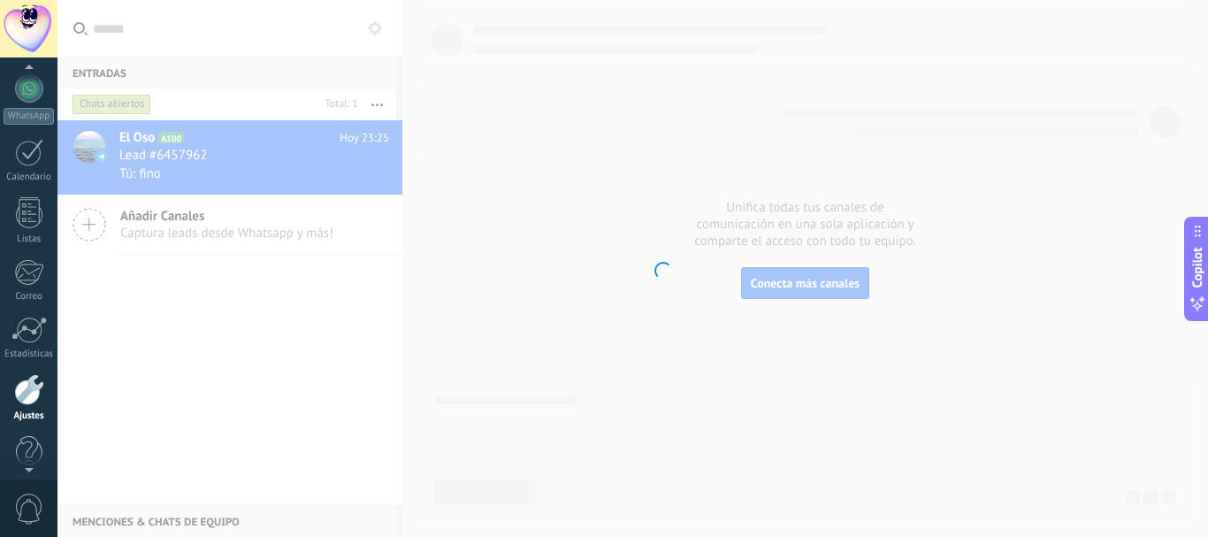
scroll to position [199, 0]
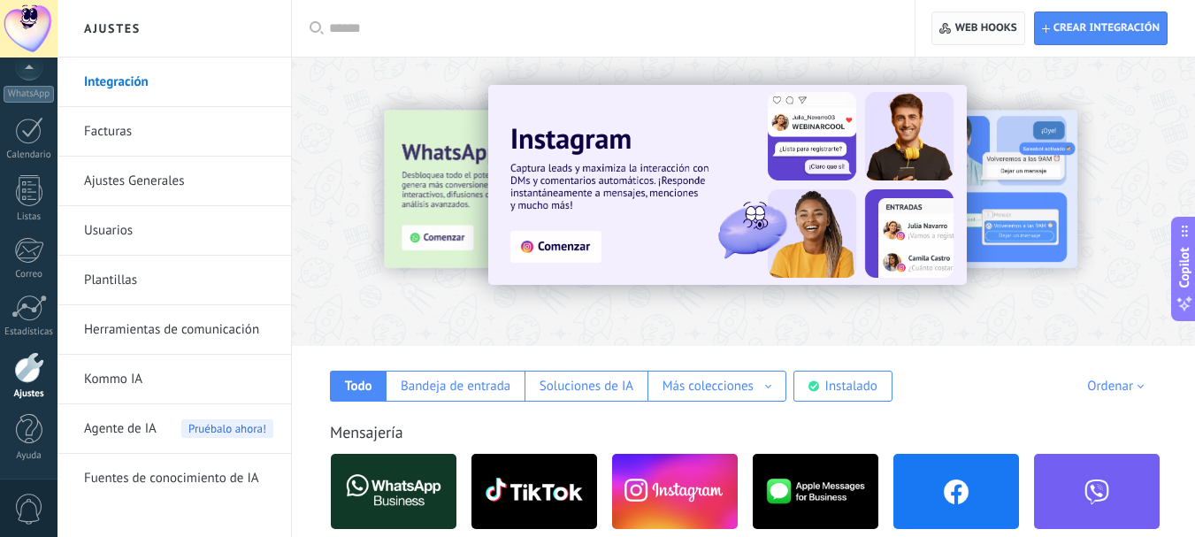
click at [960, 18] on span "Web hooks 0" at bounding box center [977, 28] width 77 height 32
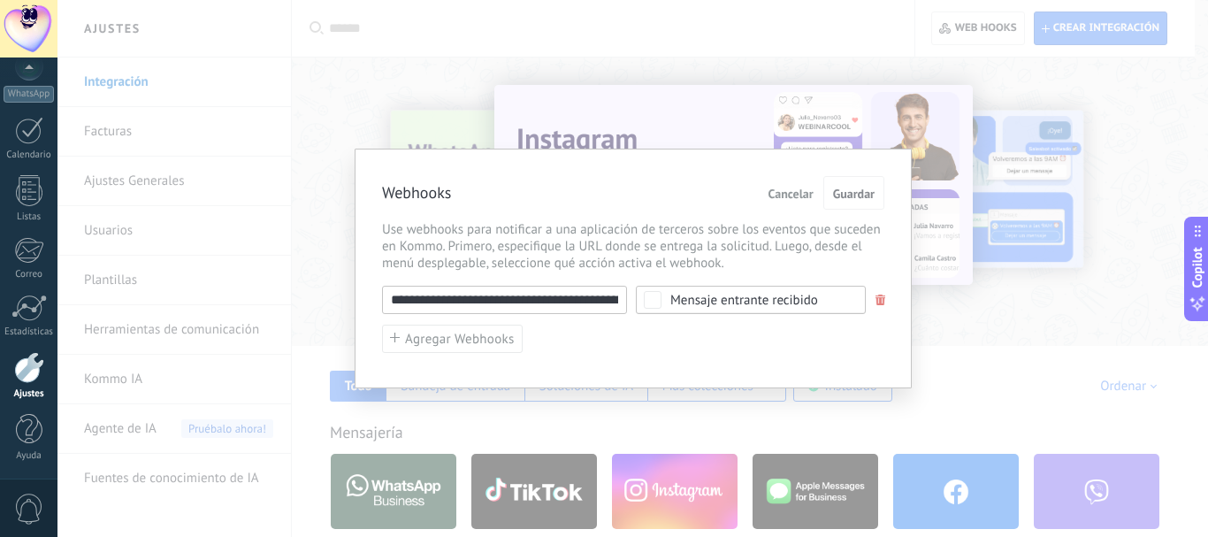
click at [729, 308] on div "Mensaje entrante recibido" at bounding box center [751, 300] width 230 height 28
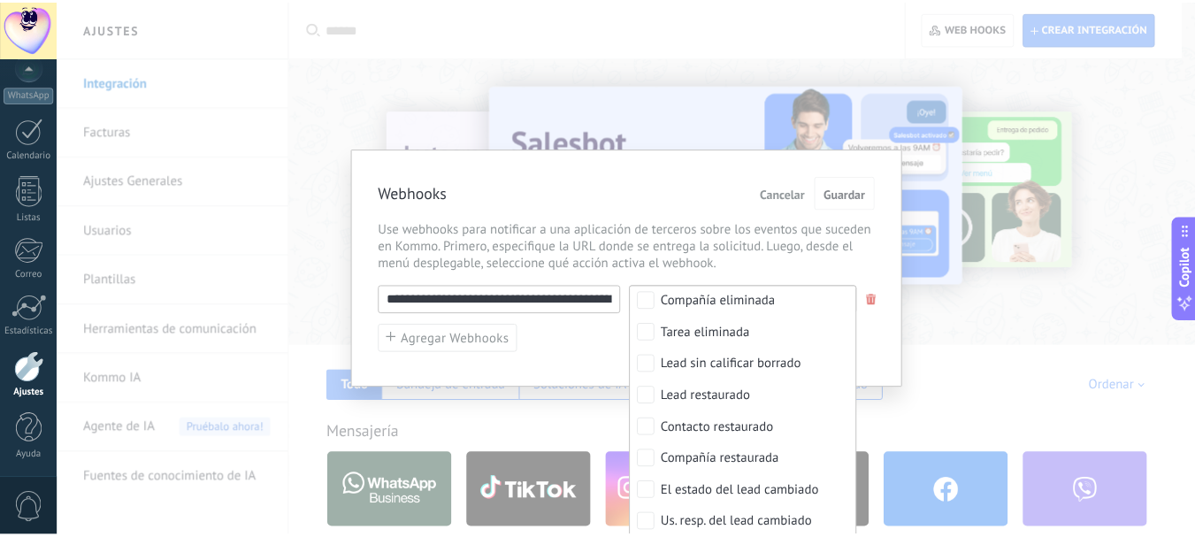
scroll to position [531, 0]
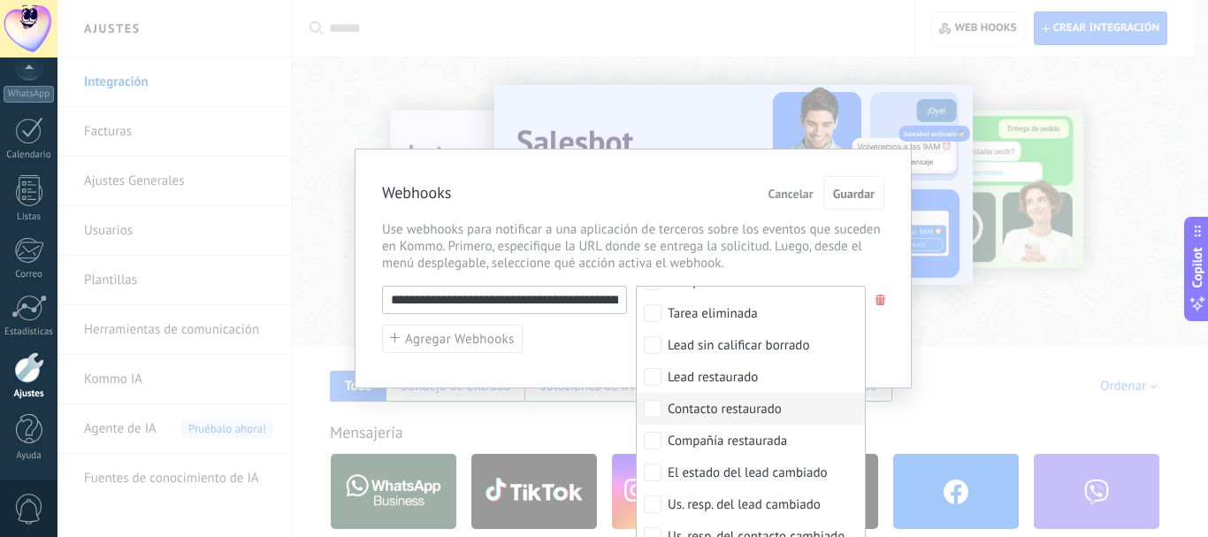
click at [890, 358] on div "**********" at bounding box center [633, 269] width 557 height 240
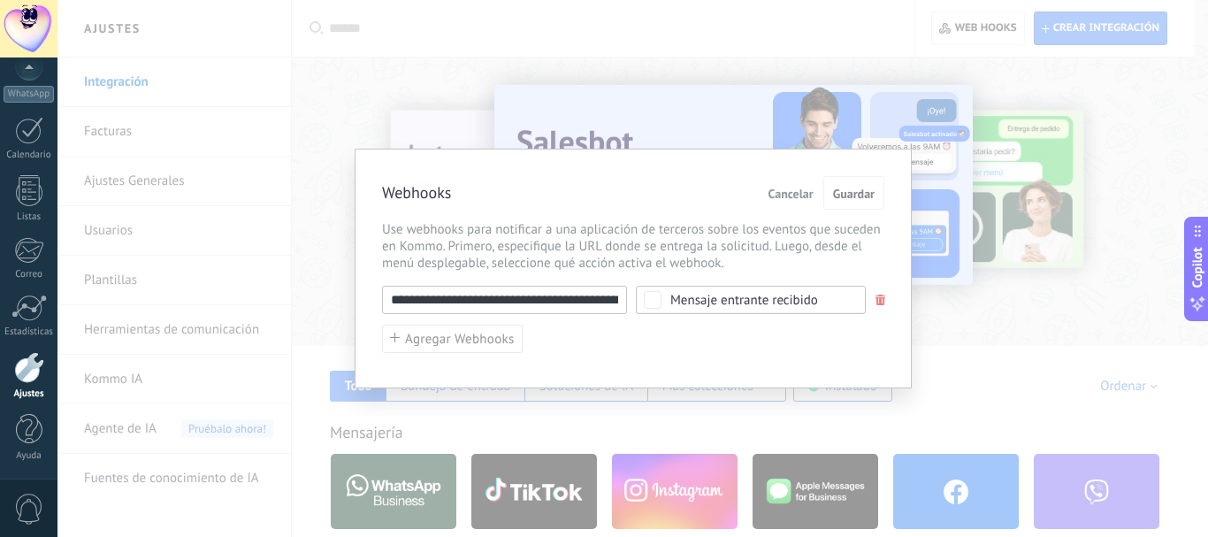
click at [1022, 354] on div "**********" at bounding box center [632, 268] width 1150 height 537
